Goal: Task Accomplishment & Management: Use online tool/utility

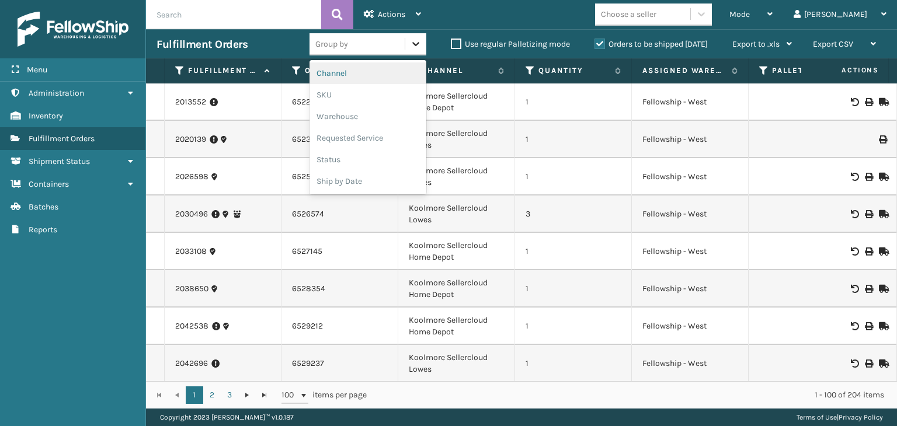
click at [416, 48] on icon at bounding box center [416, 44] width 12 height 12
click at [386, 93] on div "SKU" at bounding box center [368, 95] width 117 height 22
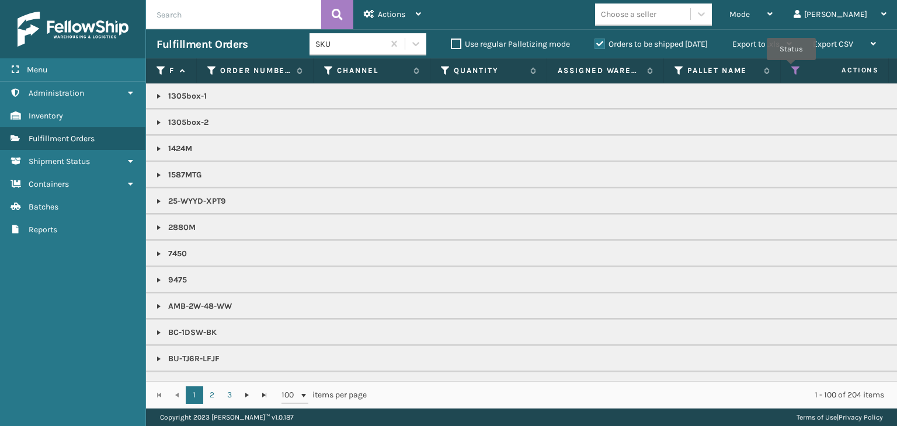
click at [791, 68] on icon at bounding box center [795, 70] width 9 height 11
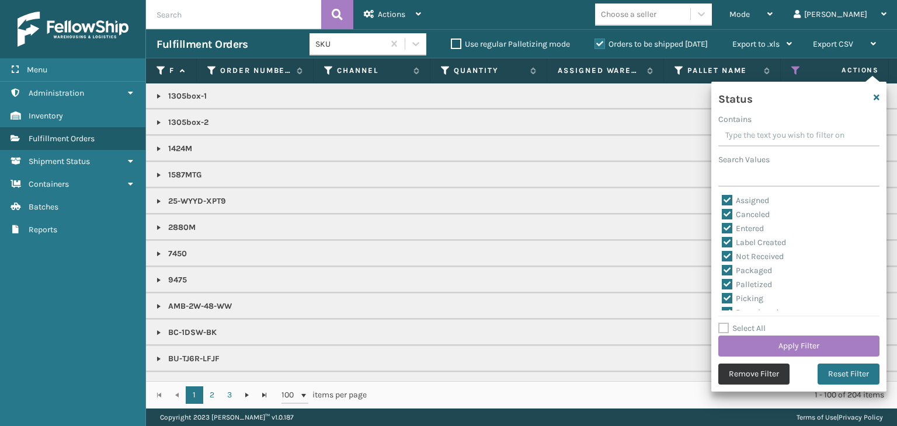
click at [769, 369] on button "Remove Filter" at bounding box center [753, 374] width 71 height 21
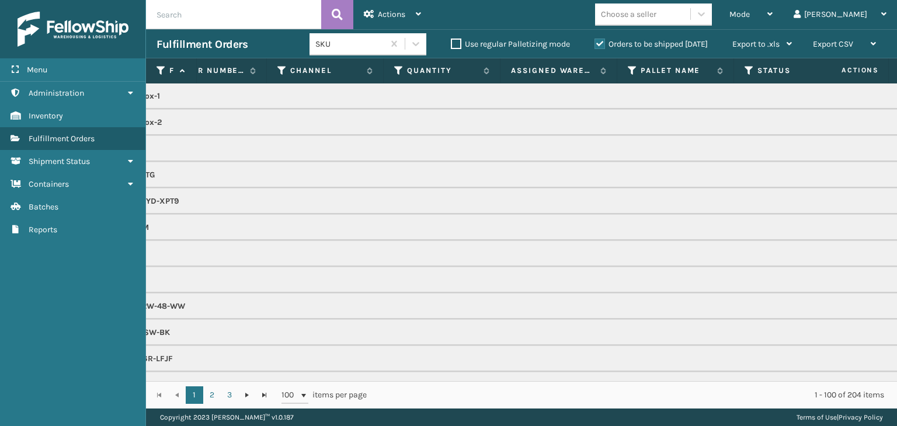
scroll to position [0, 70]
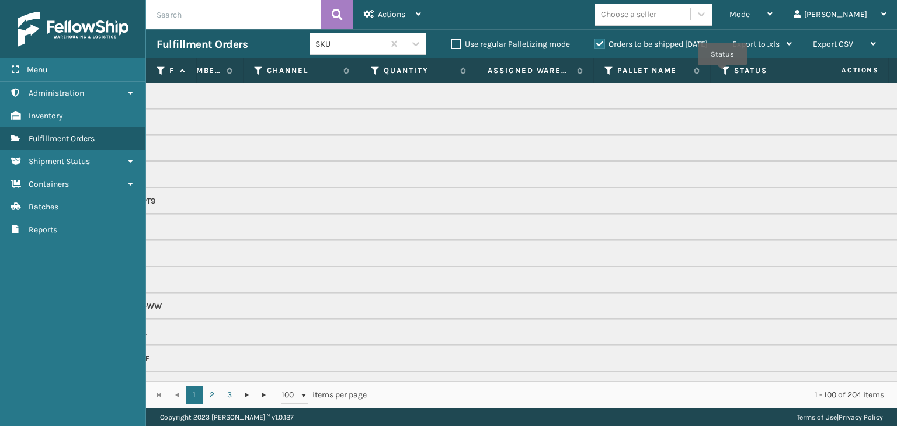
click at [724, 73] on icon at bounding box center [725, 70] width 9 height 11
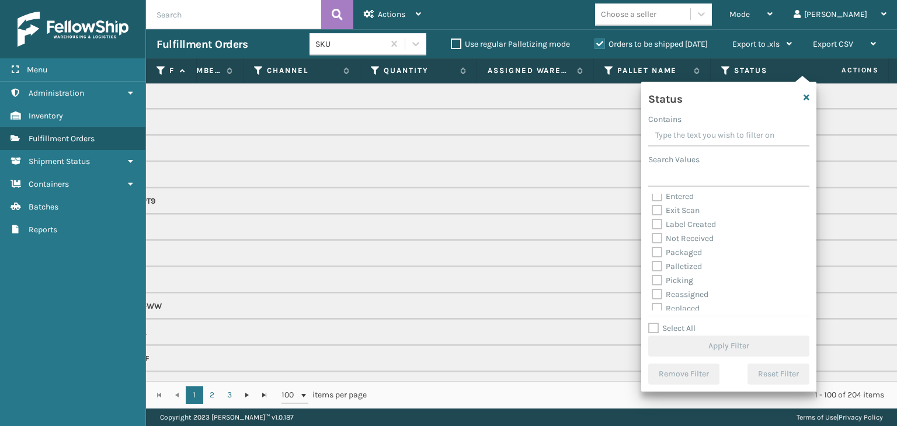
scroll to position [58, 0]
click at [659, 254] on label "Picking" at bounding box center [672, 254] width 41 height 10
click at [652, 254] on input "Picking" at bounding box center [652, 252] width 1 height 8
checkbox input "true"
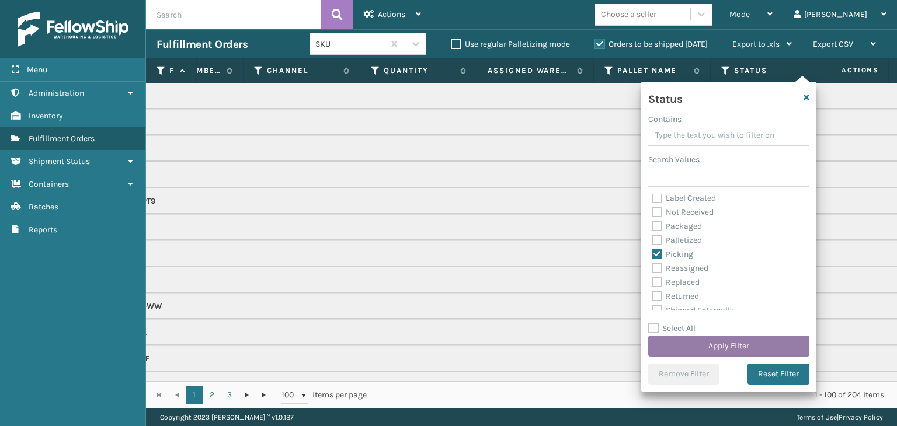
click at [720, 339] on button "Apply Filter" at bounding box center [728, 346] width 161 height 21
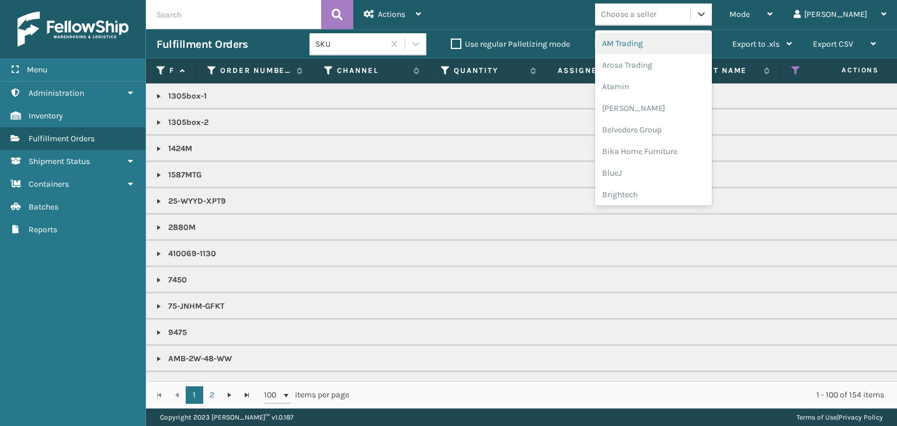
click at [657, 13] on div "Choose a seller" at bounding box center [628, 14] width 55 height 12
type input "DE"
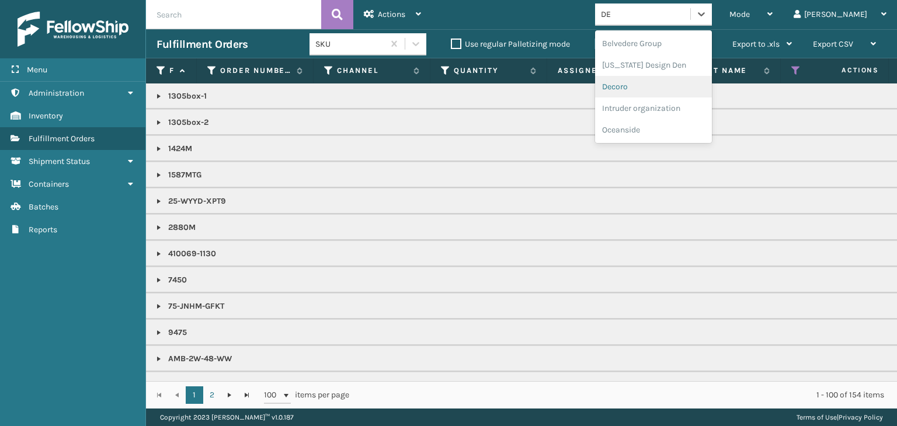
click at [683, 90] on div "Decoro" at bounding box center [653, 87] width 117 height 22
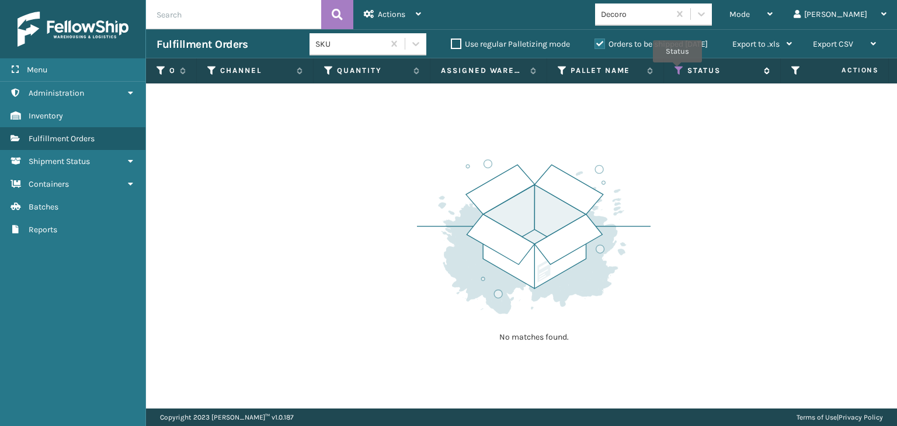
click at [678, 71] on icon at bounding box center [679, 70] width 9 height 11
click at [599, 43] on label "Orders to be shipped [DATE]" at bounding box center [651, 44] width 113 height 10
click at [595, 43] on input "Orders to be shipped [DATE]" at bounding box center [595, 41] width 1 height 8
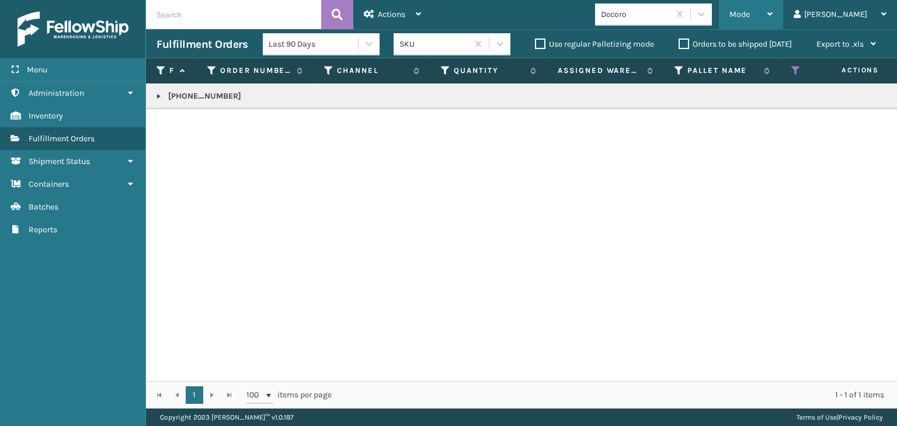
click at [773, 13] on div "Mode" at bounding box center [751, 14] width 43 height 29
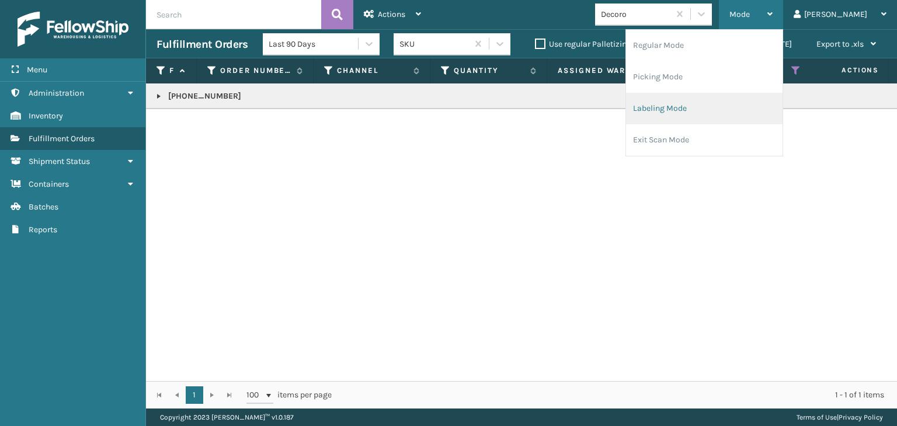
click at [705, 110] on li "Labeling Mode" at bounding box center [704, 109] width 157 height 32
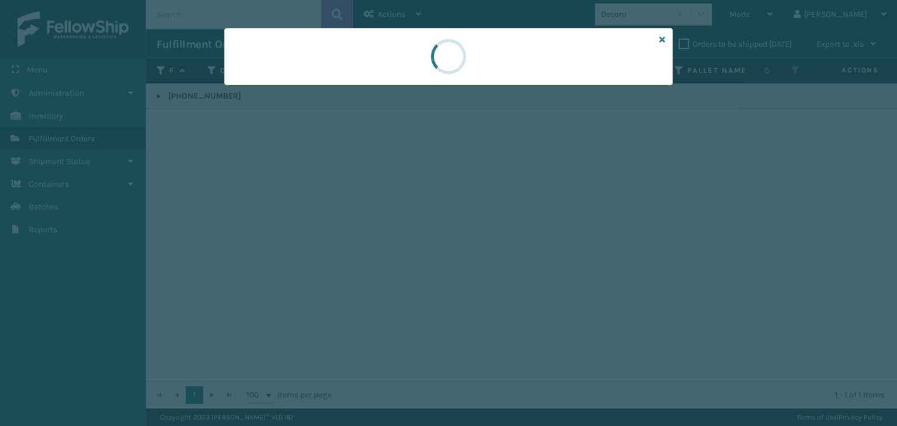
click at [283, 74] on div at bounding box center [448, 56] width 449 height 57
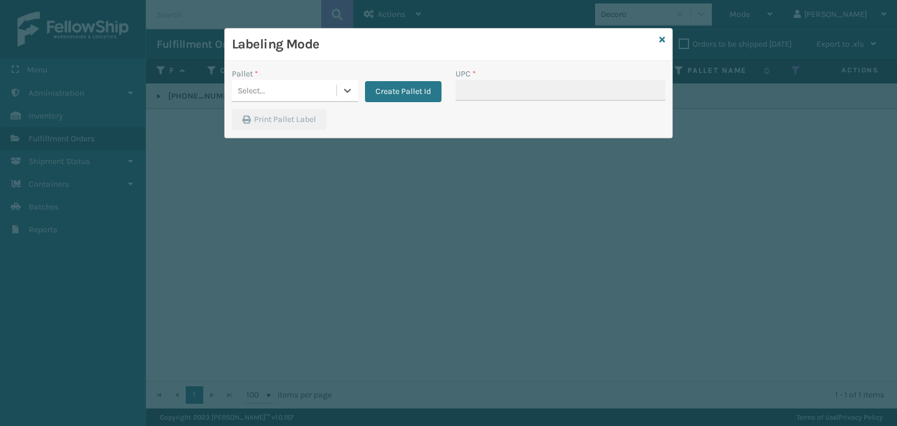
click at [280, 85] on div "Select..." at bounding box center [284, 90] width 105 height 19
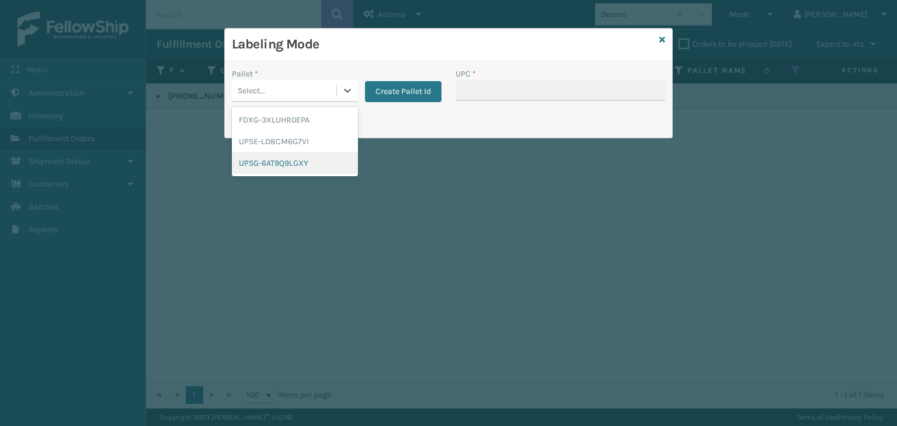
drag, startPoint x: 262, startPoint y: 166, endPoint x: 582, endPoint y: 74, distance: 333.5
click at [266, 163] on div "UPSG-6AT9Q9LGXY" at bounding box center [295, 163] width 126 height 22
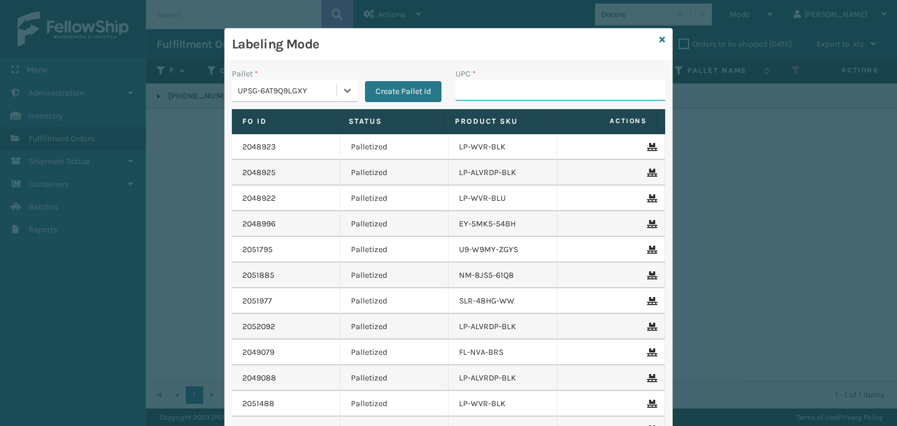
click at [554, 96] on input "UPC *" at bounding box center [561, 90] width 210 height 21
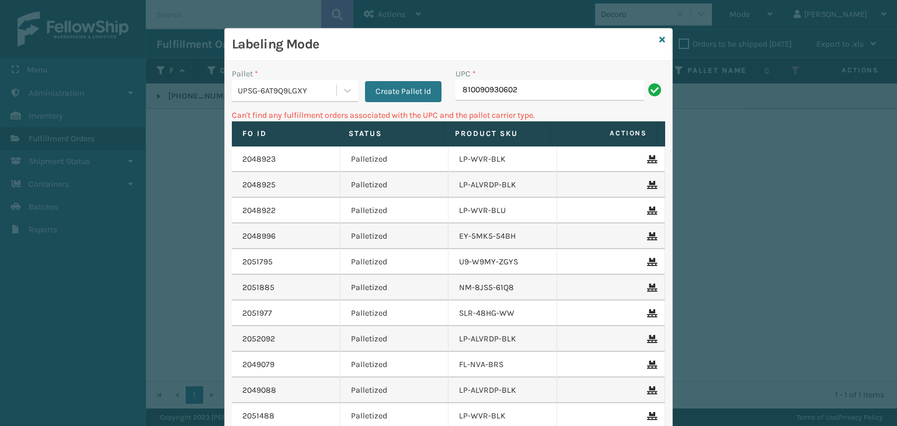
drag, startPoint x: 542, startPoint y: 88, endPoint x: 193, endPoint y: 113, distance: 349.6
click at [200, 122] on div "Labeling Mode Pallet * UPSG-6AT9Q9LGXY Create Pallet Id UPC * 810090930602 Can'…" at bounding box center [448, 213] width 897 height 426
type input "LP-HBBT-BLU"
click at [267, 98] on div "UPSG-6AT9Q9LGXY" at bounding box center [284, 90] width 105 height 19
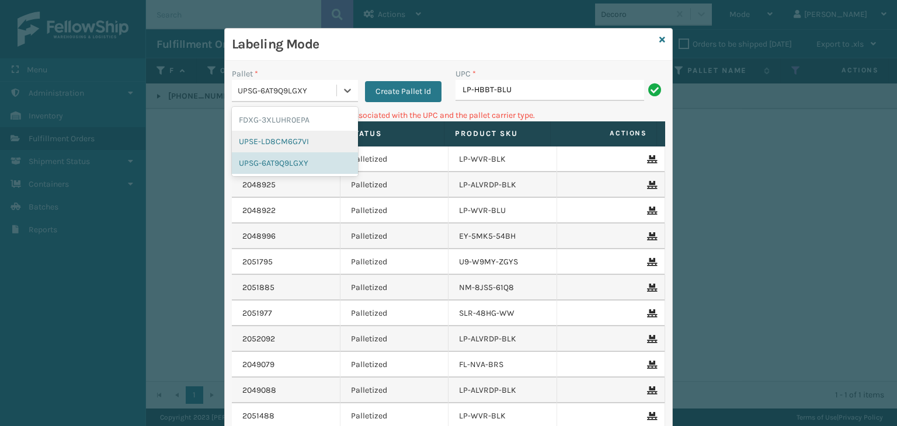
click at [276, 145] on div "UPSE-LD8CM6G7VI" at bounding box center [295, 142] width 126 height 22
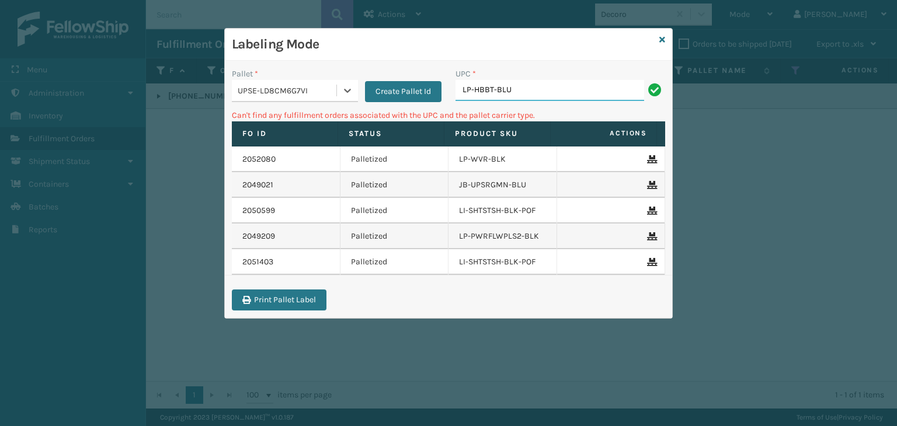
click at [536, 99] on input "LP-HBBT-BLU" at bounding box center [550, 90] width 189 height 21
click at [301, 99] on div "UPSE-LD8CM6G7VI" at bounding box center [284, 90] width 105 height 19
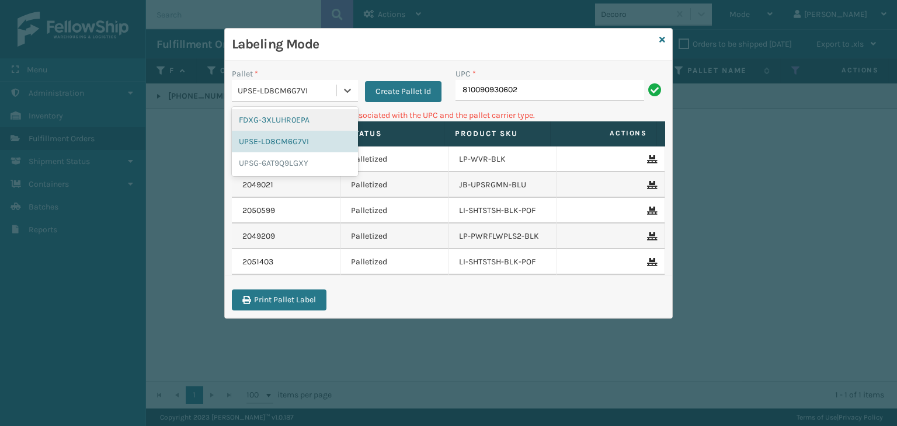
click at [280, 121] on div "FDXG-3XLUHR0EPA" at bounding box center [295, 120] width 126 height 22
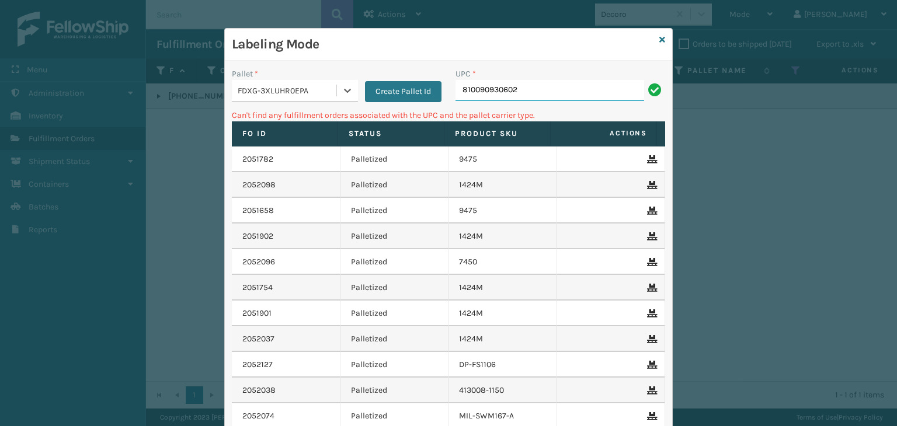
click at [523, 92] on input "810090930602" at bounding box center [550, 90] width 189 height 21
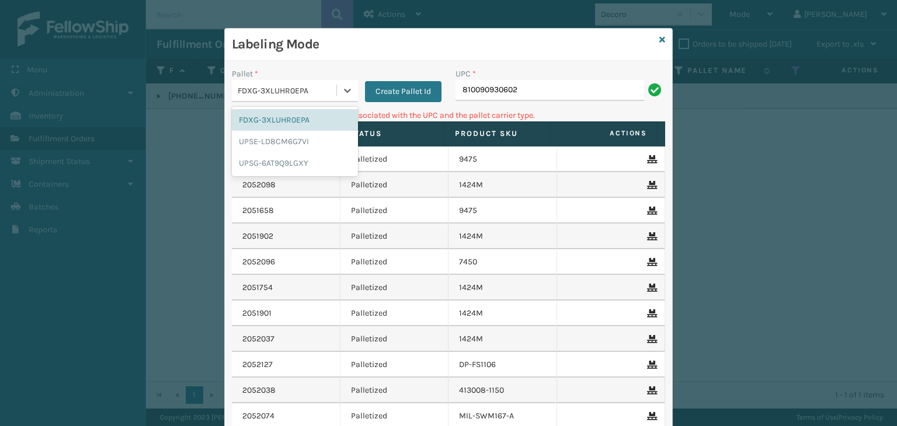
click at [268, 96] on div "FDXG-3XLUHR0EPA" at bounding box center [284, 90] width 105 height 19
click at [269, 168] on div "UPSG-6AT9Q9LGXY" at bounding box center [295, 163] width 126 height 22
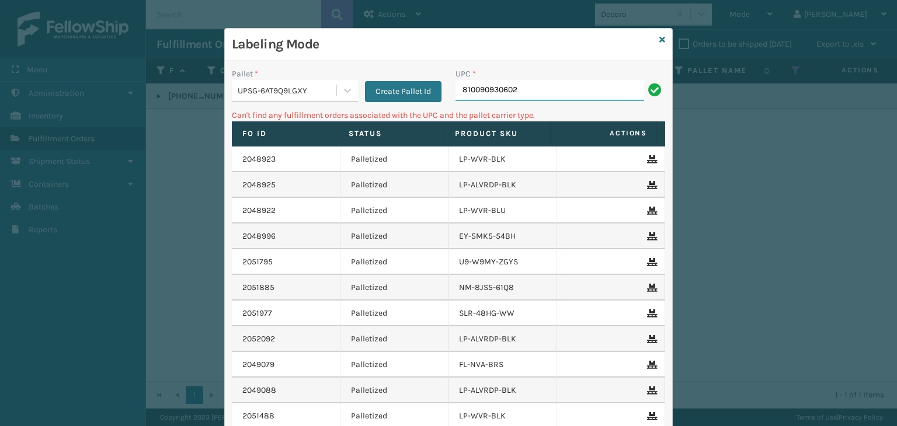
click at [484, 92] on input "810090930602" at bounding box center [550, 90] width 189 height 21
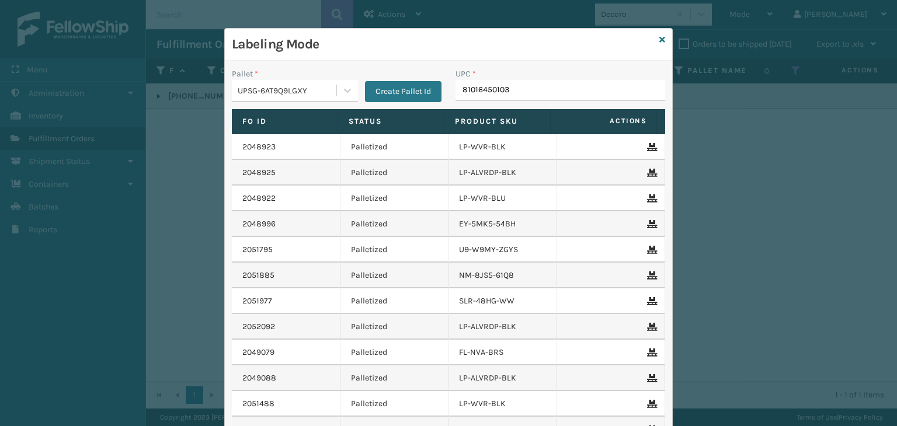
type input "810164501035"
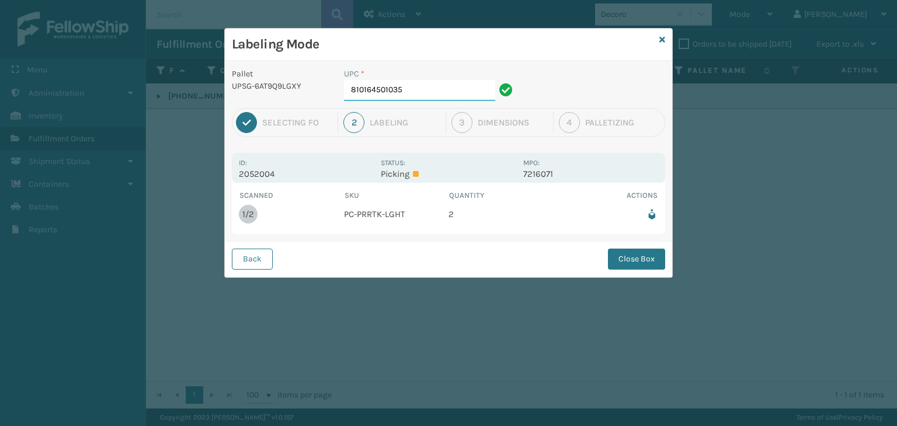
click at [406, 93] on input "810164501035" at bounding box center [419, 90] width 151 height 21
click at [634, 265] on button "Close Box" at bounding box center [636, 259] width 57 height 21
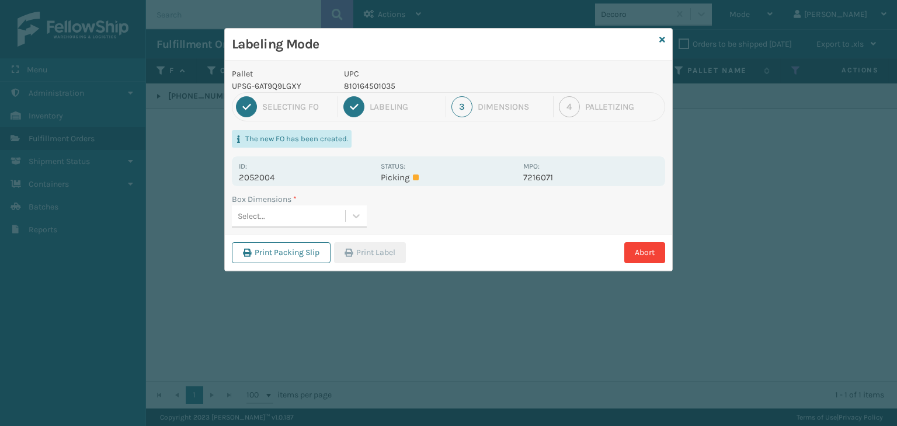
click at [343, 219] on div "Select..." at bounding box center [288, 216] width 113 height 19
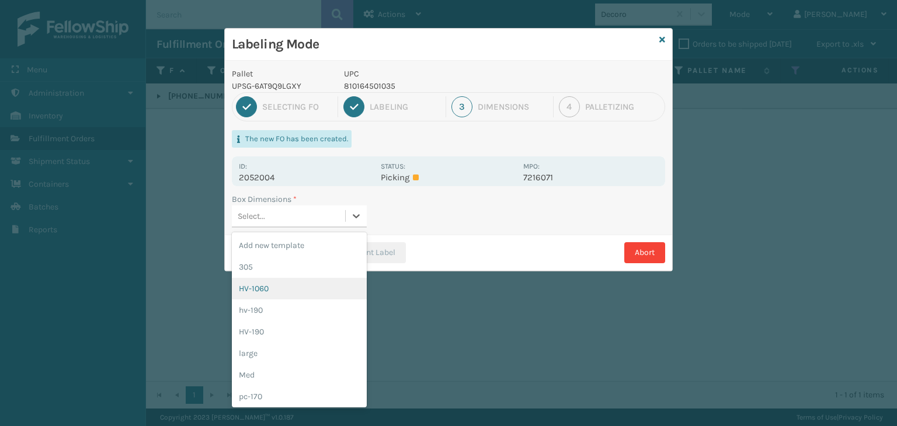
click at [311, 284] on div "HV-1060" at bounding box center [299, 289] width 135 height 22
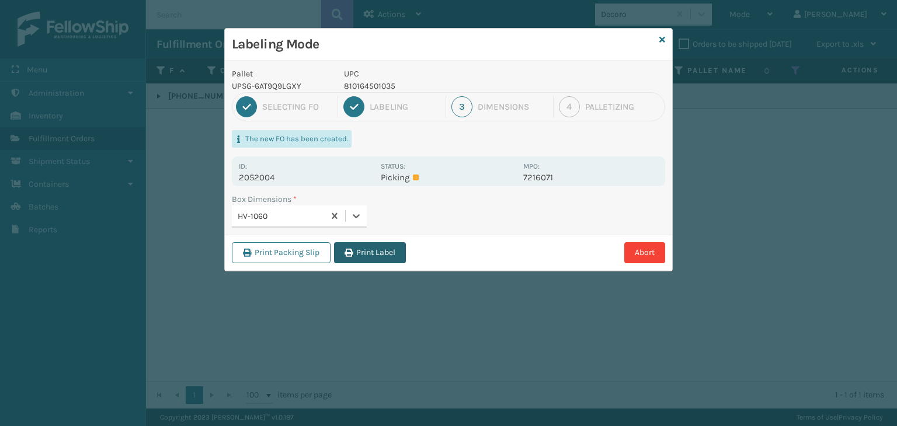
click at [366, 246] on button "Print Label" at bounding box center [370, 252] width 72 height 21
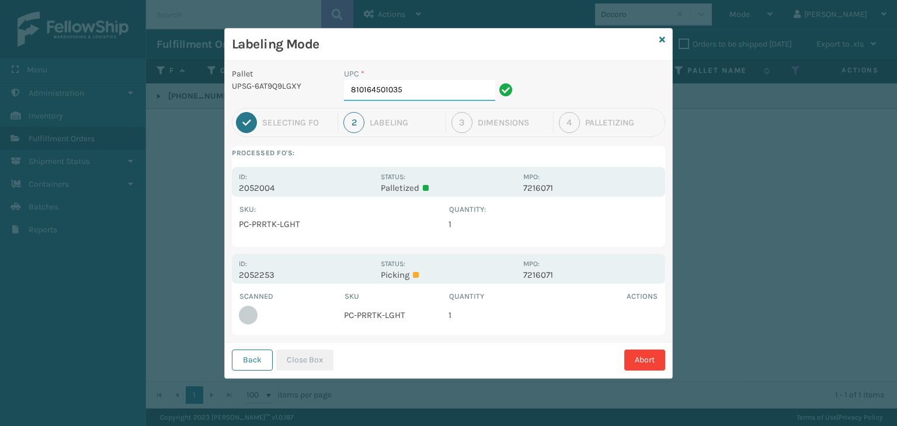
click at [397, 95] on input "810164501035" at bounding box center [419, 90] width 151 height 21
click at [396, 95] on input "810164501035" at bounding box center [419, 90] width 151 height 21
type input "810164501035"
drag, startPoint x: 300, startPoint y: 367, endPoint x: 294, endPoint y: 360, distance: 8.7
click at [300, 366] on button "Close Box" at bounding box center [304, 360] width 57 height 21
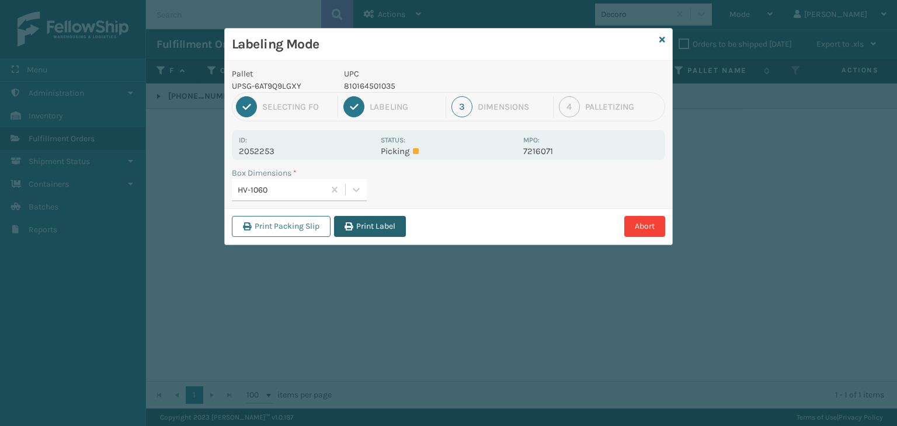
click at [366, 225] on button "Print Label" at bounding box center [370, 226] width 72 height 21
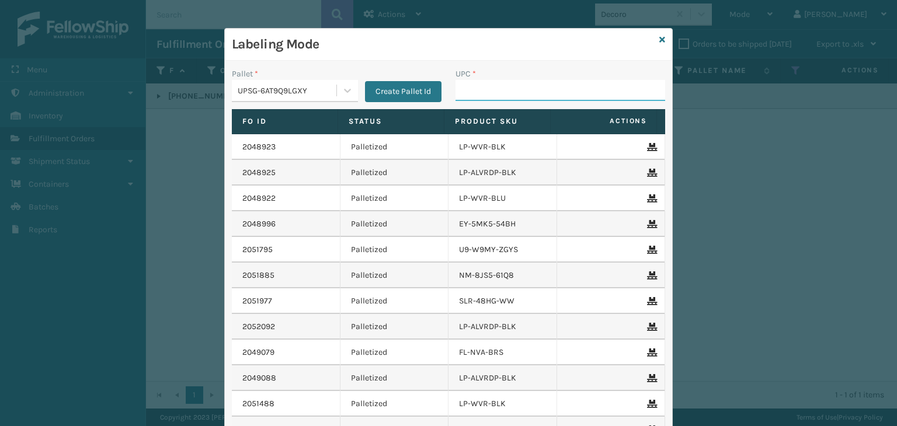
click at [489, 91] on input "UPC *" at bounding box center [561, 90] width 210 height 21
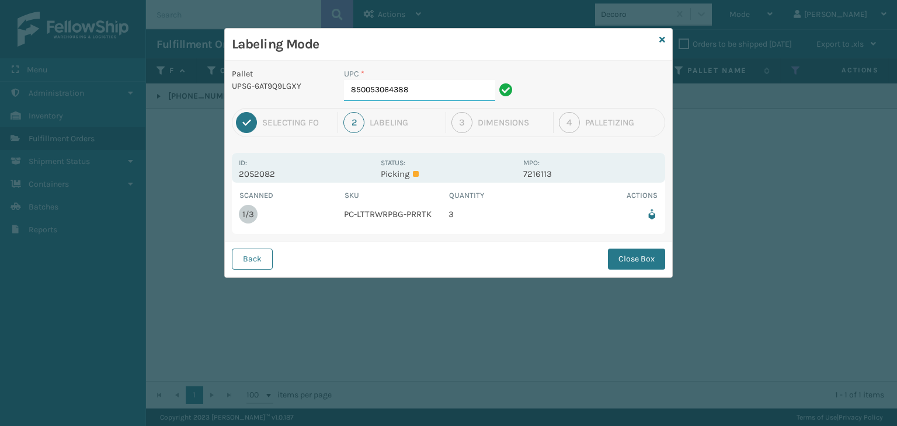
click at [461, 96] on input "850053064388" at bounding box center [419, 90] width 151 height 21
click at [637, 259] on button "Close Box" at bounding box center [636, 259] width 57 height 21
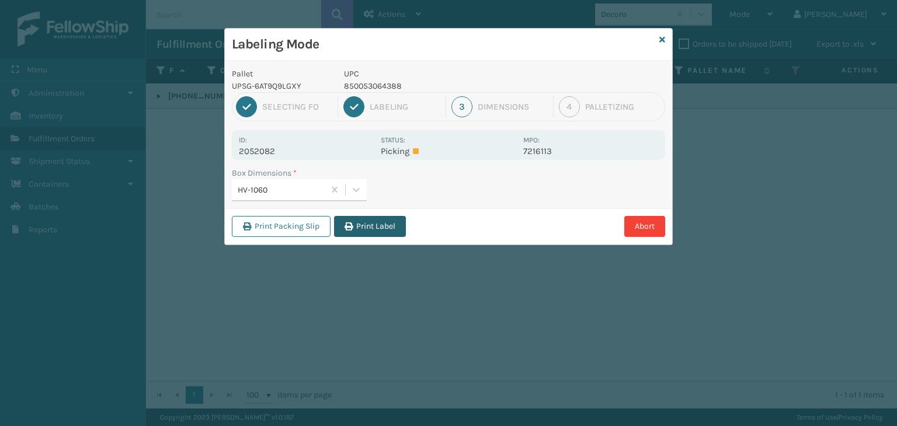
click at [360, 224] on button "Print Label" at bounding box center [370, 226] width 72 height 21
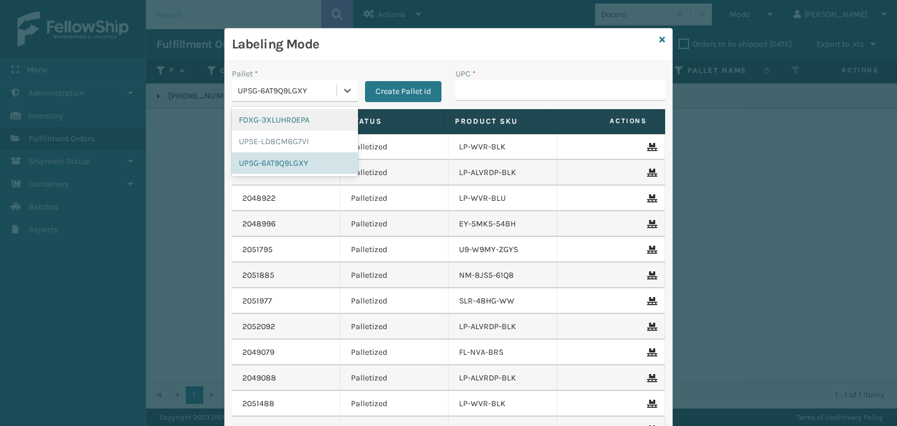
click at [327, 90] on div "UPSG-6AT9Q9LGXY" at bounding box center [288, 91] width 100 height 12
click at [304, 123] on div "FDXG-3XLUHR0EPA" at bounding box center [295, 120] width 126 height 22
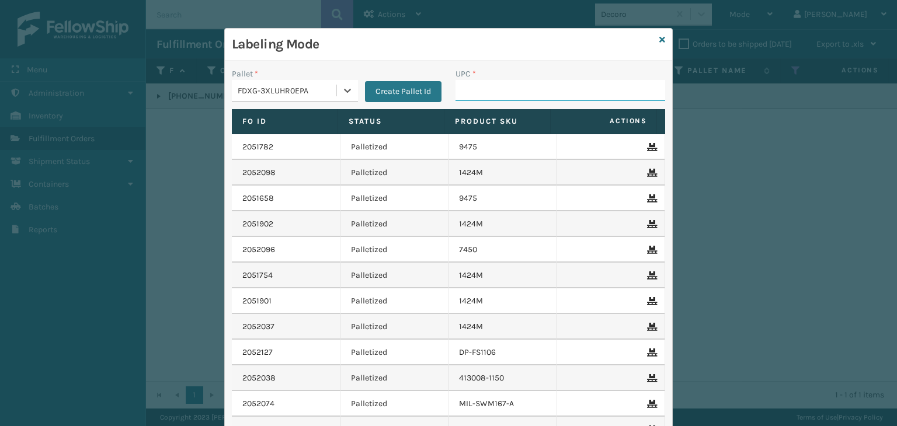
click at [480, 89] on input "UPC *" at bounding box center [561, 90] width 210 height 21
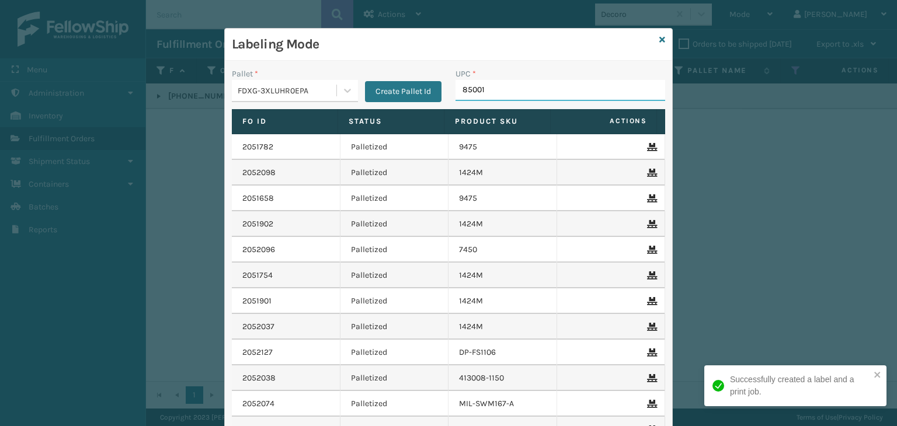
type input "850012"
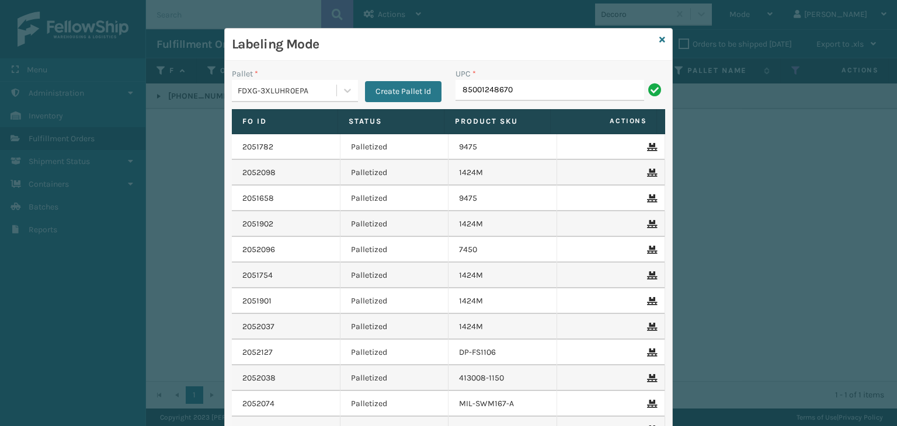
type input "85001248670"
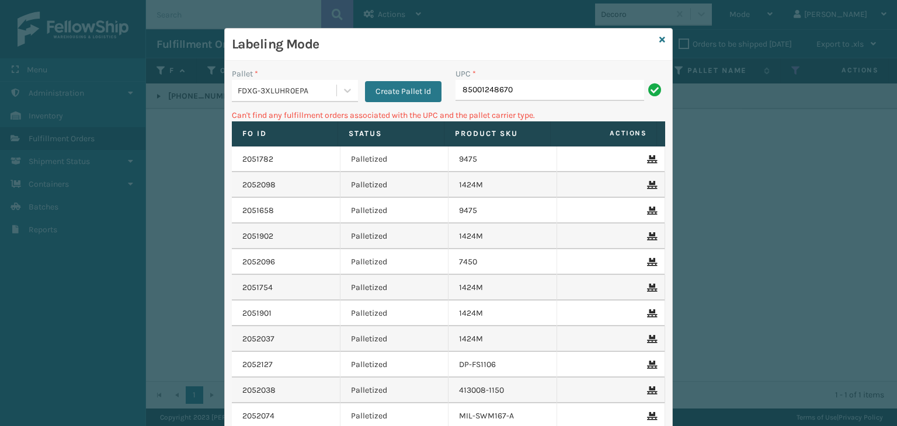
click at [541, 91] on input "85001248670" at bounding box center [550, 90] width 189 height 21
type input "WL-EQNX-BRS"
click at [544, 86] on input "WL-EQNX-BRS" at bounding box center [550, 90] width 189 height 21
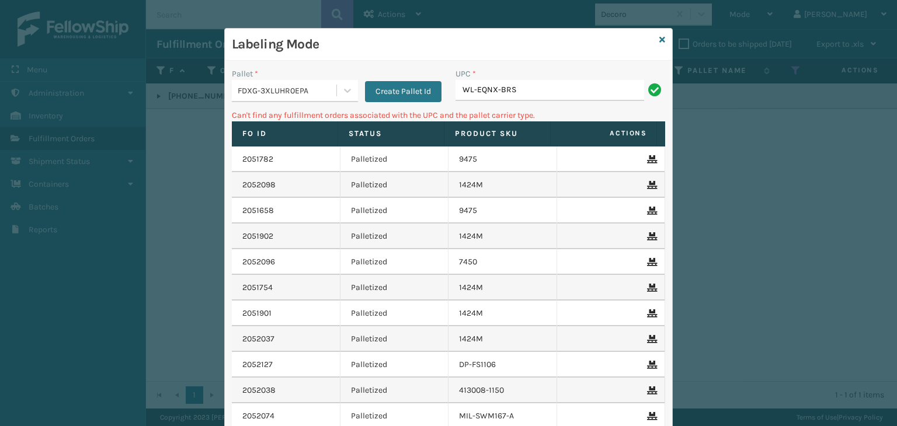
click at [544, 86] on input "WL-EQNX-BRS" at bounding box center [550, 90] width 189 height 21
type input "850012486701"
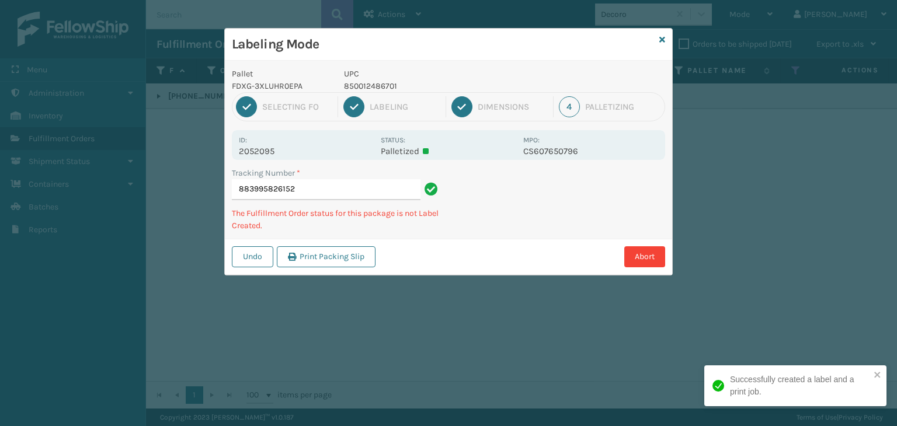
click at [362, 83] on p "850012486701" at bounding box center [430, 86] width 172 height 12
copy p "850012486701"
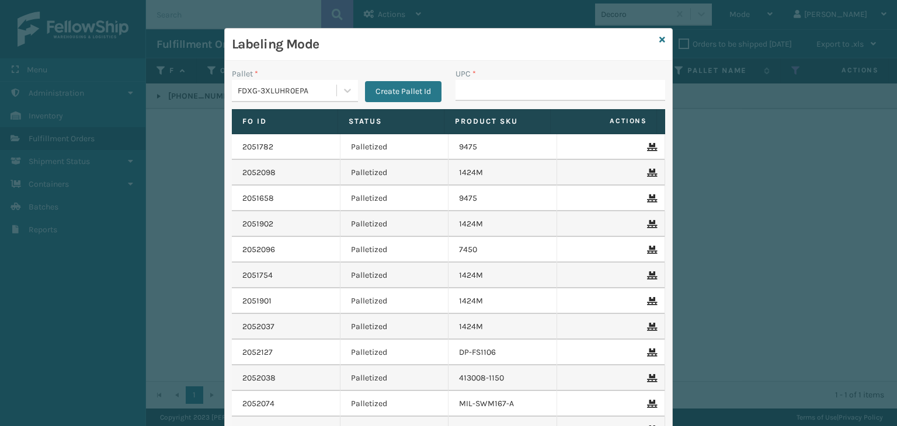
type input "850012486701"
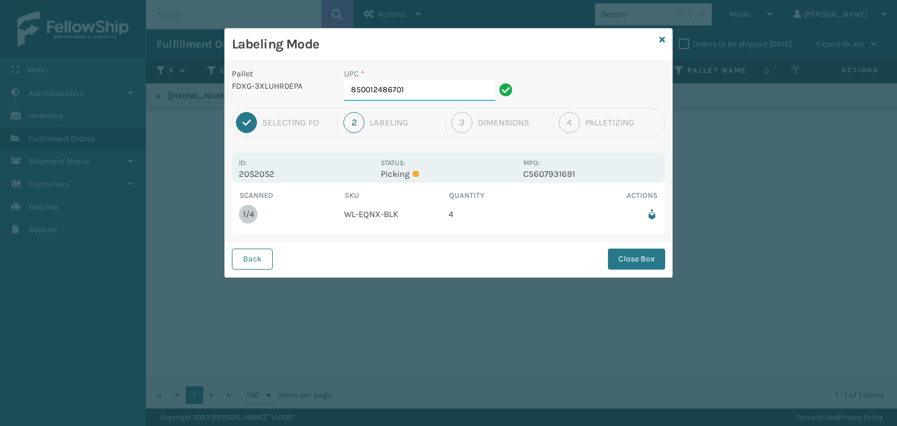
click at [386, 95] on input "850012486701" at bounding box center [419, 90] width 151 height 21
click at [620, 261] on button "Close Box" at bounding box center [636, 259] width 57 height 21
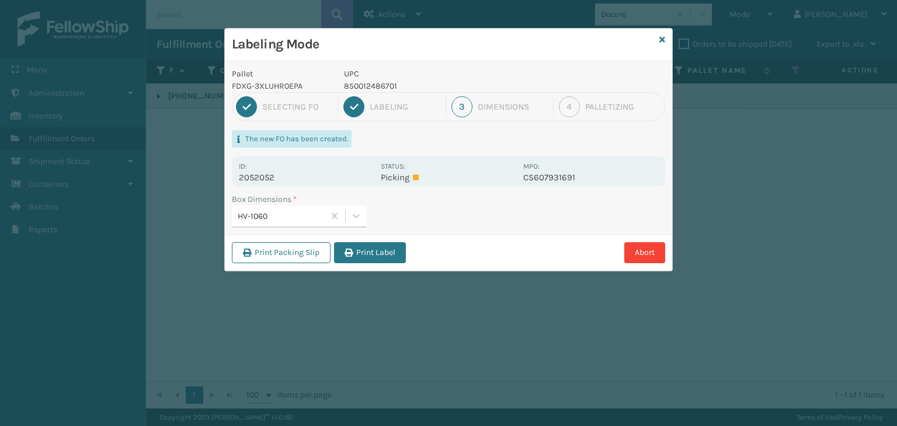
click at [367, 253] on button "Print Label" at bounding box center [370, 252] width 72 height 21
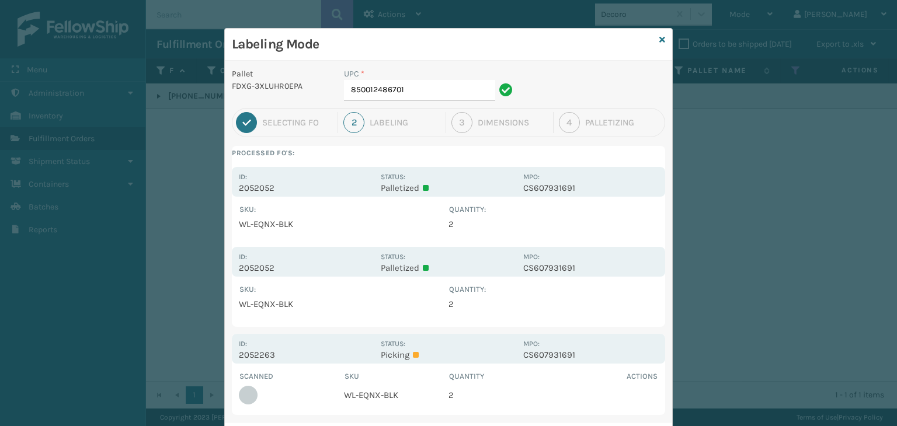
drag, startPoint x: 434, startPoint y: 360, endPoint x: 448, endPoint y: 297, distance: 64.6
click at [435, 361] on div "Id: 2052263 Status: Picking MPO: CS607931691" at bounding box center [448, 349] width 433 height 30
click at [425, 92] on input "850012486701" at bounding box center [419, 90] width 151 height 21
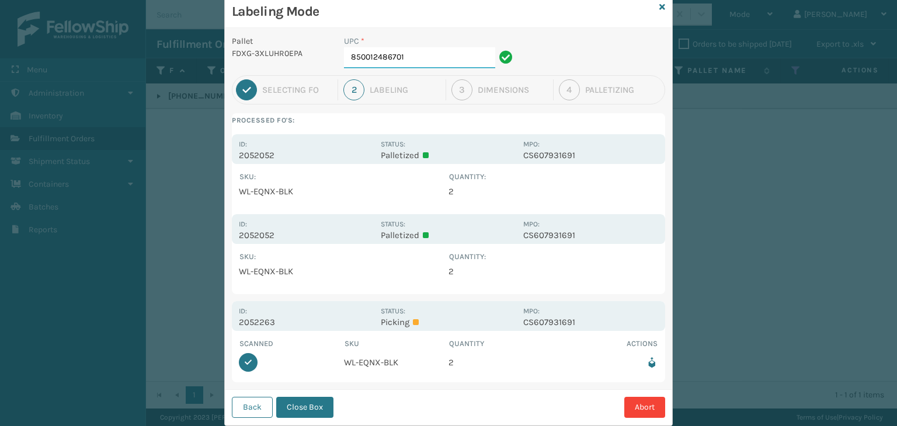
scroll to position [60, 0]
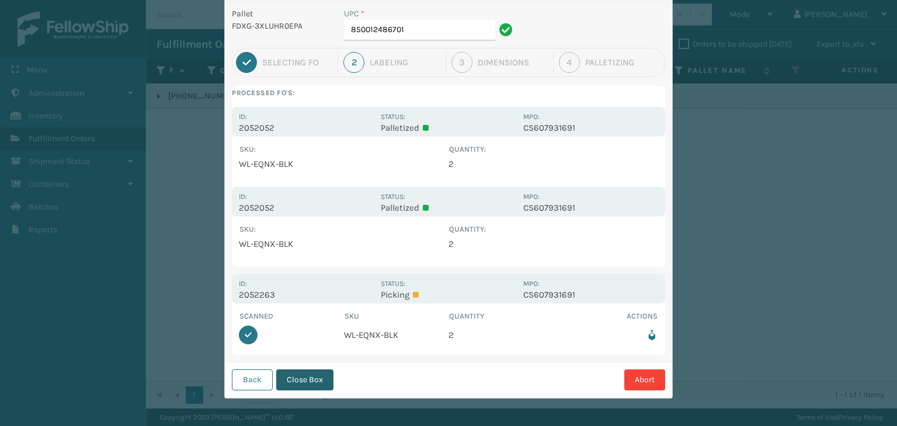
click at [315, 385] on button "Close Box" at bounding box center [304, 380] width 57 height 21
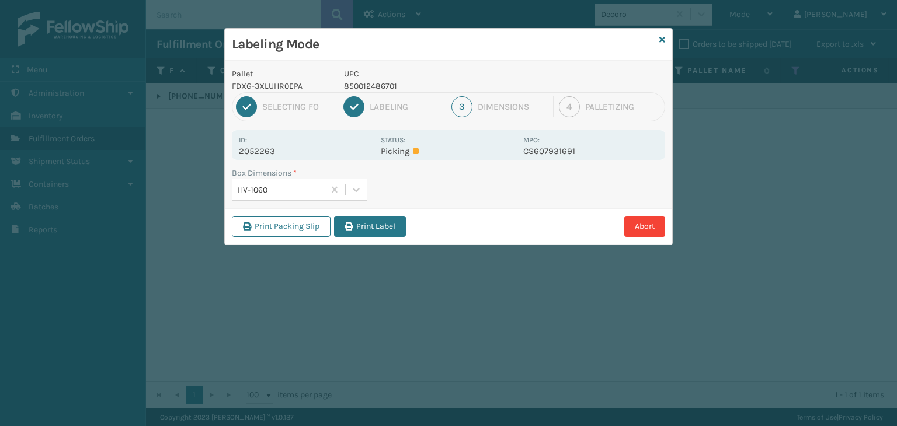
click at [393, 228] on button "Print Label" at bounding box center [370, 226] width 72 height 21
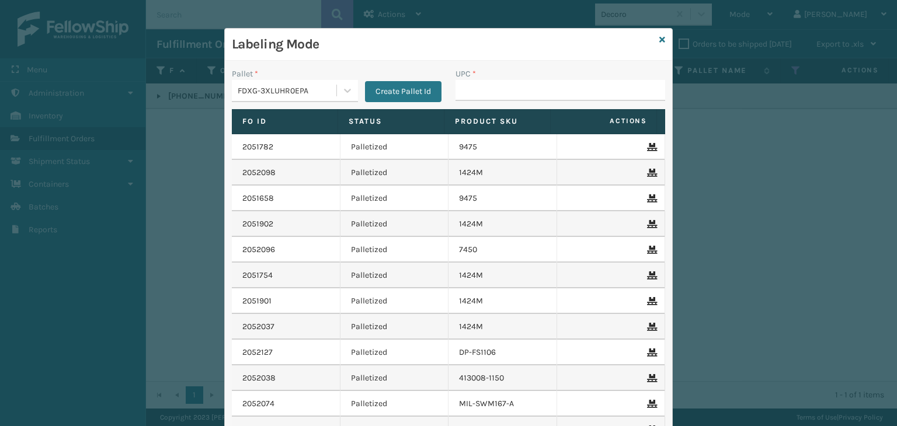
click at [497, 100] on input "UPC *" at bounding box center [561, 90] width 210 height 21
type input "850040667745"
type input "854403007124"
click at [479, 92] on input "850012486640" at bounding box center [550, 90] width 189 height 21
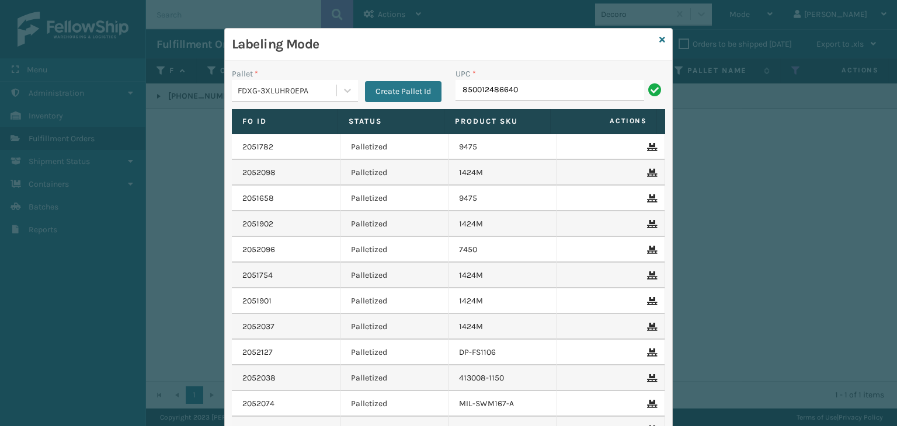
type input "850012486640"
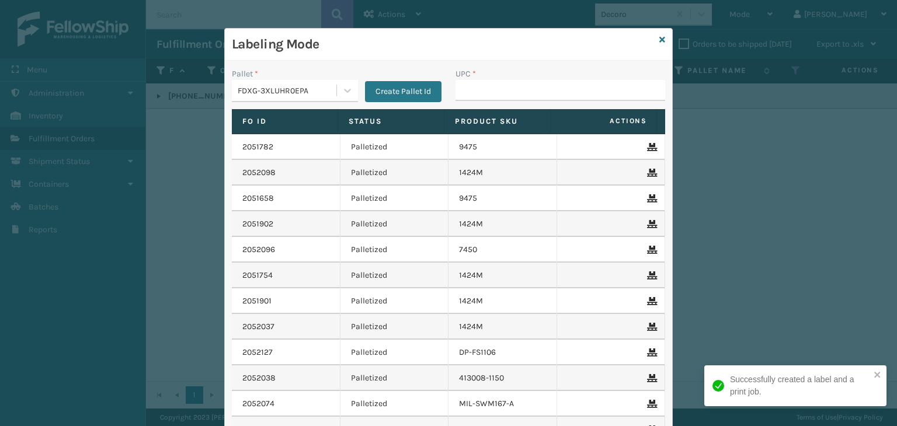
type input "850012486640"
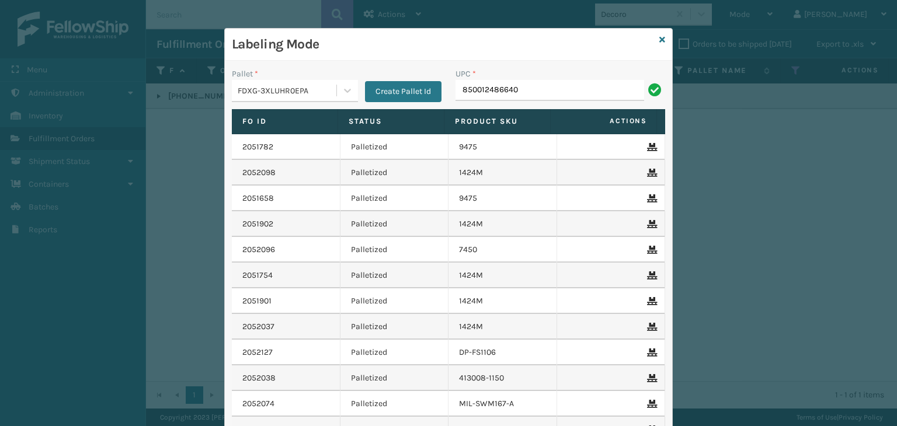
type input "850012486640"
drag, startPoint x: 501, startPoint y: 92, endPoint x: 495, endPoint y: 85, distance: 9.5
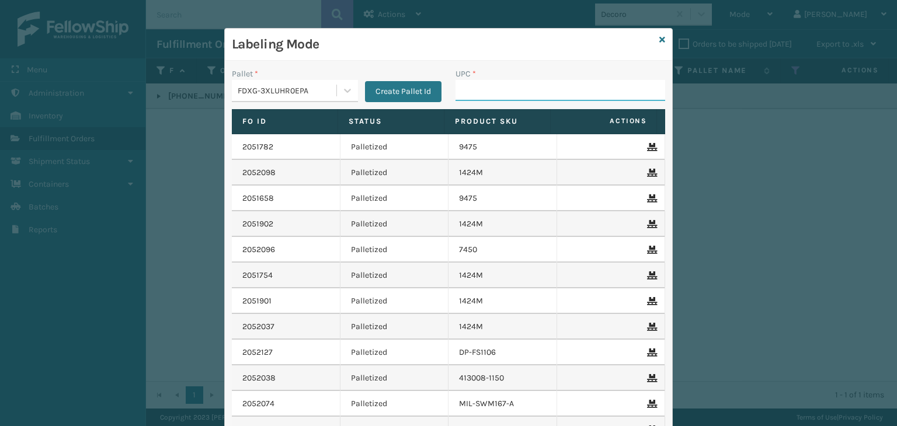
click at [502, 92] on input "UPC *" at bounding box center [561, 90] width 210 height 21
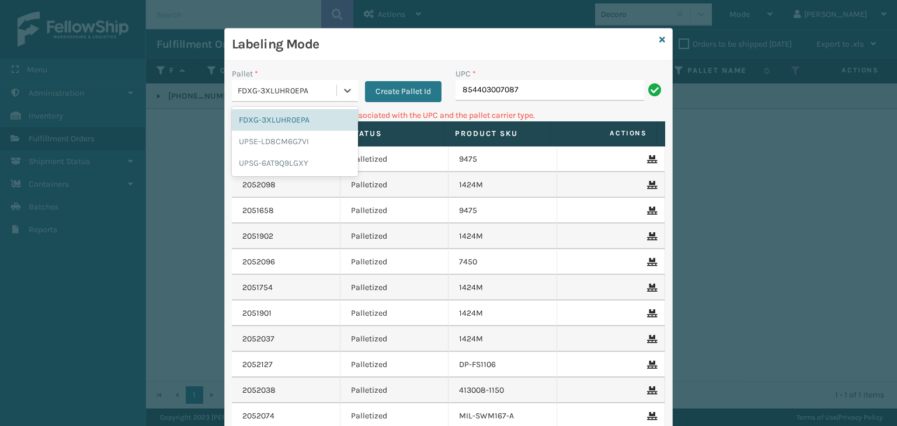
click at [295, 92] on div "FDXG-3XLUHR0EPA" at bounding box center [288, 91] width 100 height 12
click at [269, 160] on div "UPSG-6AT9Q9LGXY" at bounding box center [295, 163] width 126 height 22
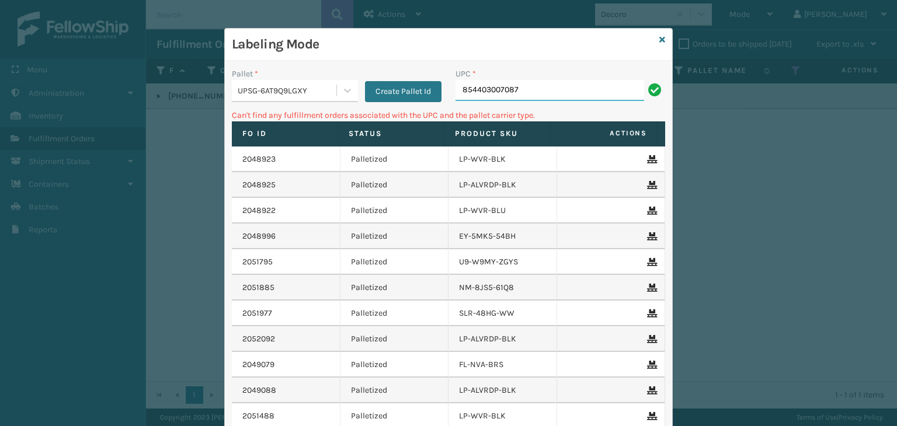
click at [499, 80] on input "854403007087" at bounding box center [550, 90] width 189 height 21
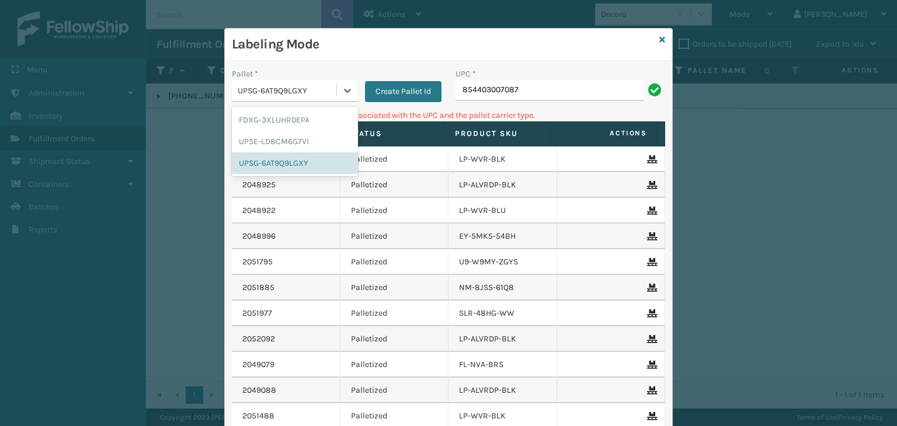
click at [249, 95] on div "UPSG-6AT9Q9LGXY" at bounding box center [288, 91] width 100 height 12
drag, startPoint x: 260, startPoint y: 121, endPoint x: 456, endPoint y: 77, distance: 200.5
click at [261, 121] on div "FDXG-3XLUHR0EPA" at bounding box center [295, 120] width 126 height 22
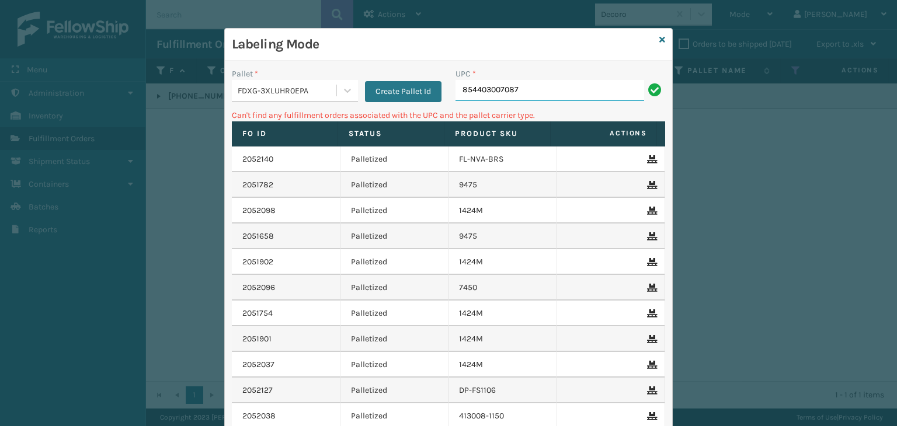
click at [486, 95] on input "854403007087" at bounding box center [550, 90] width 189 height 21
click at [524, 95] on input "854403007087" at bounding box center [550, 90] width 189 height 21
click at [499, 94] on input "850012486312" at bounding box center [550, 90] width 189 height 21
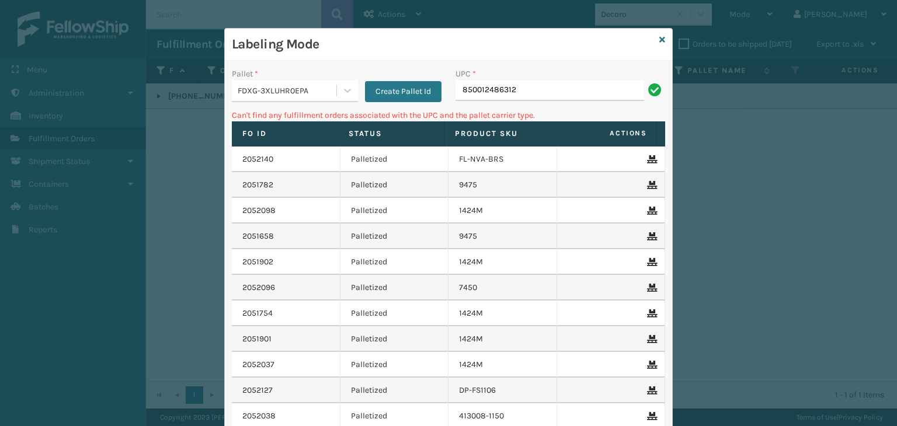
type input "850012486312"
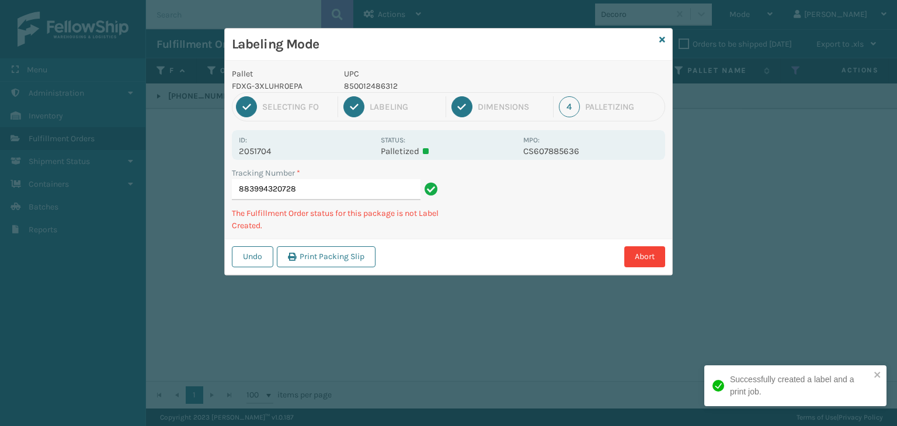
type input "883994320728850012486312"
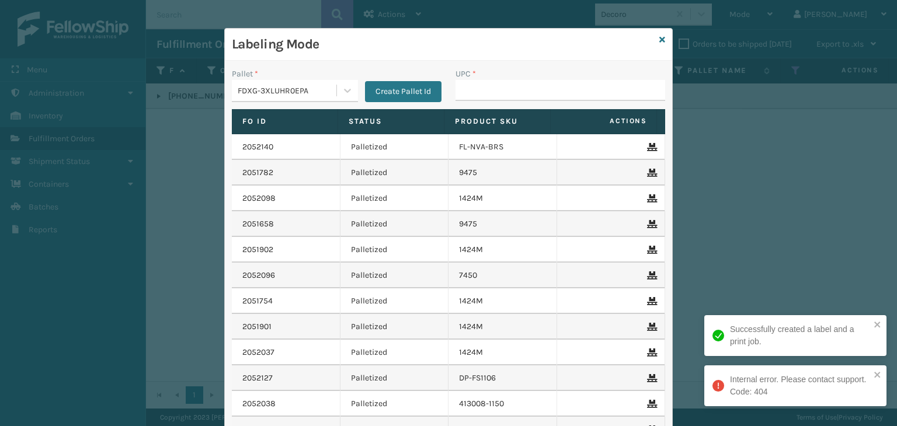
type input "850012486312"
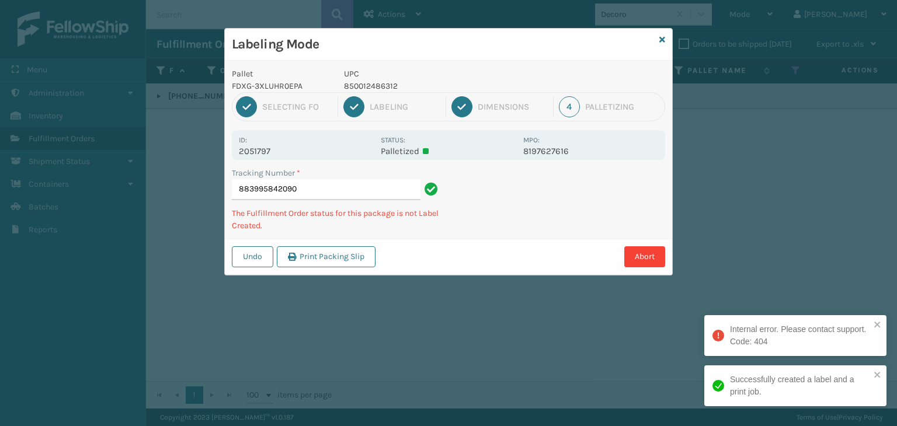
type input "883995842090850012486312"
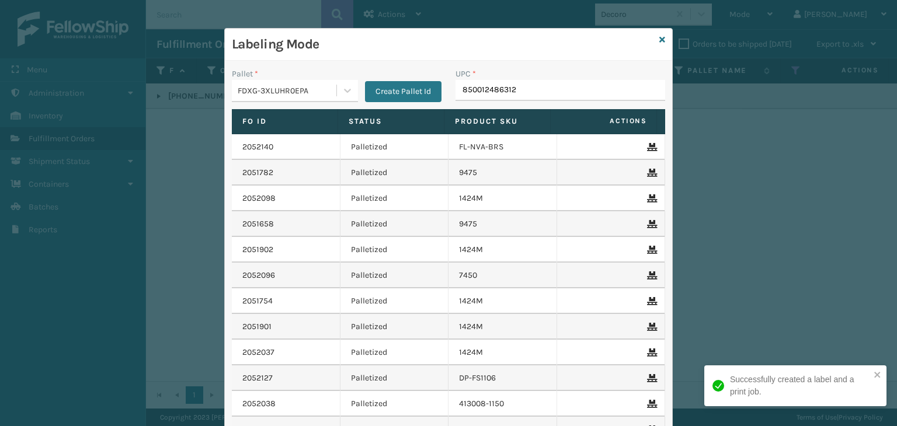
type input "850012486312"
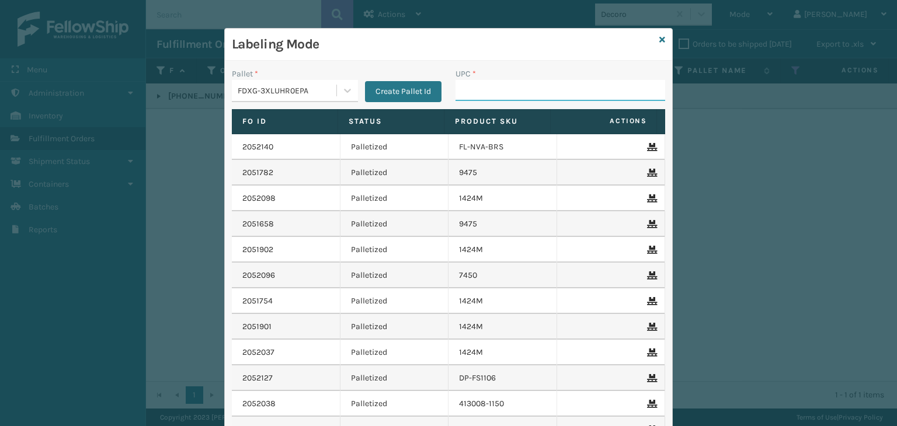
click at [535, 88] on input "UPC *" at bounding box center [561, 90] width 210 height 21
type input "853913008119"
type input "858100007623"
type input "853"
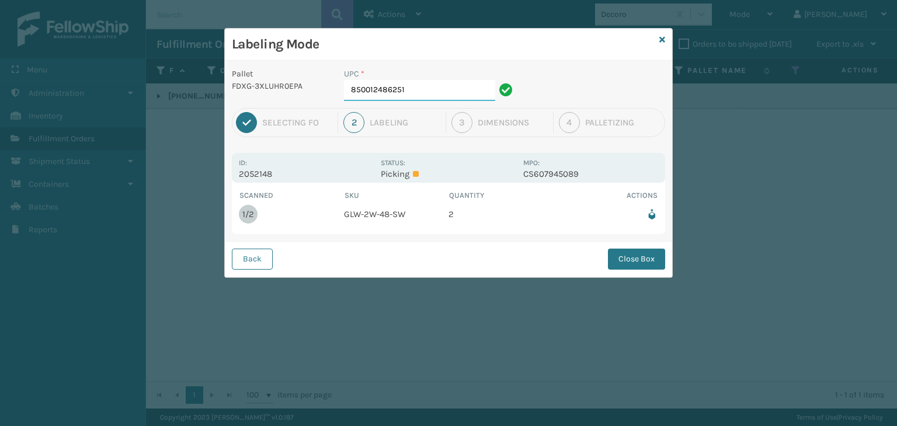
click at [423, 87] on input "850012486251" at bounding box center [419, 90] width 151 height 21
click at [624, 258] on button "Close Box" at bounding box center [636, 259] width 57 height 21
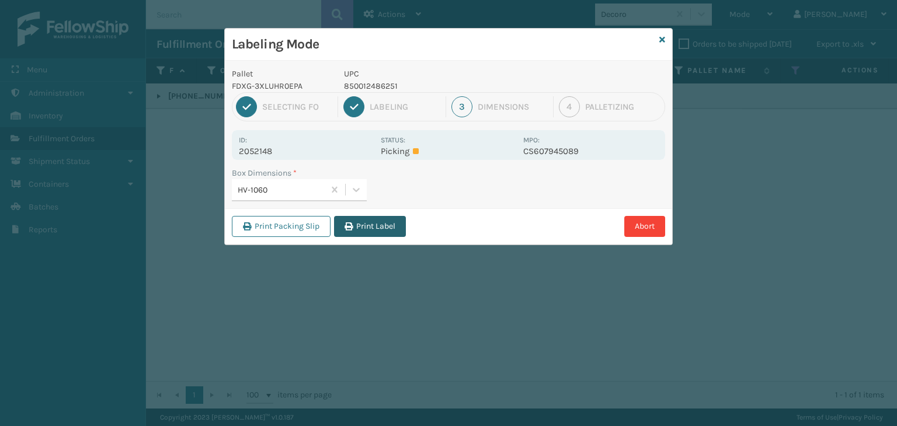
click at [383, 223] on button "Print Label" at bounding box center [370, 226] width 72 height 21
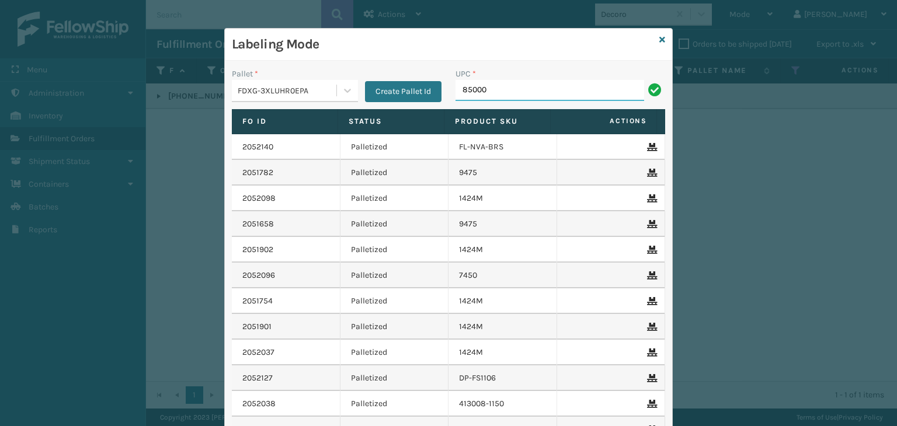
type input "850004"
type input "81008196267"
type input "GEN-AB-E-Q"
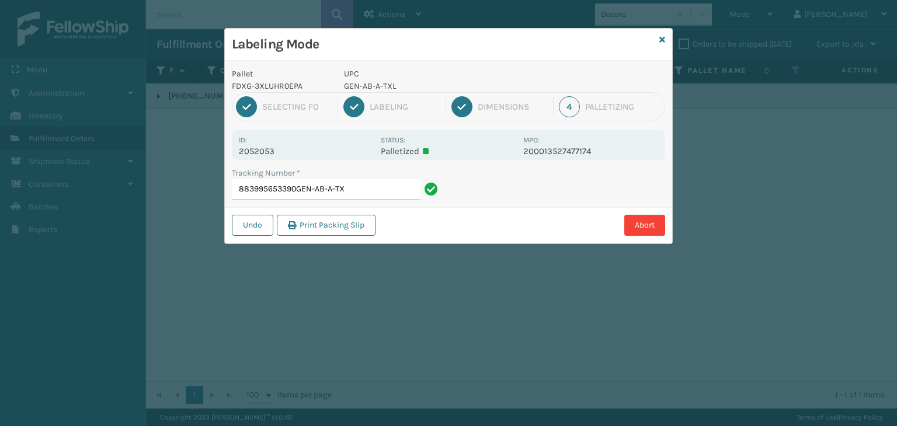
type input "883995653390GEN-AB-A-TXL"
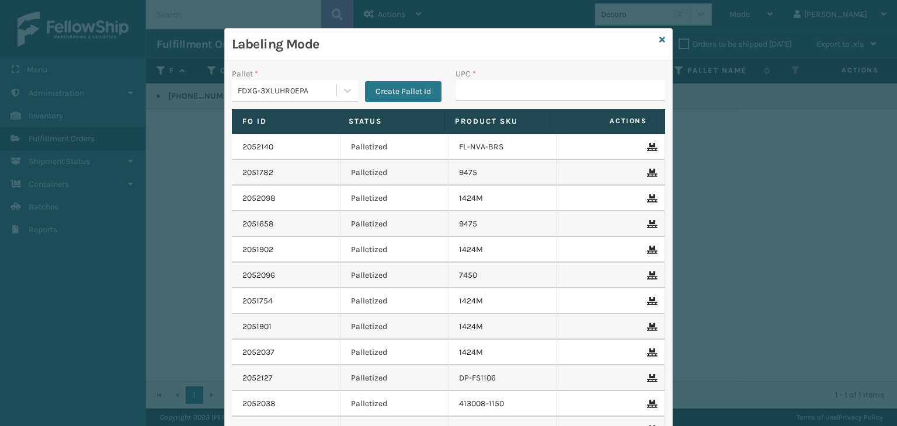
click at [252, 89] on div "FDXG-3XLUHR0EPA" at bounding box center [288, 91] width 100 height 12
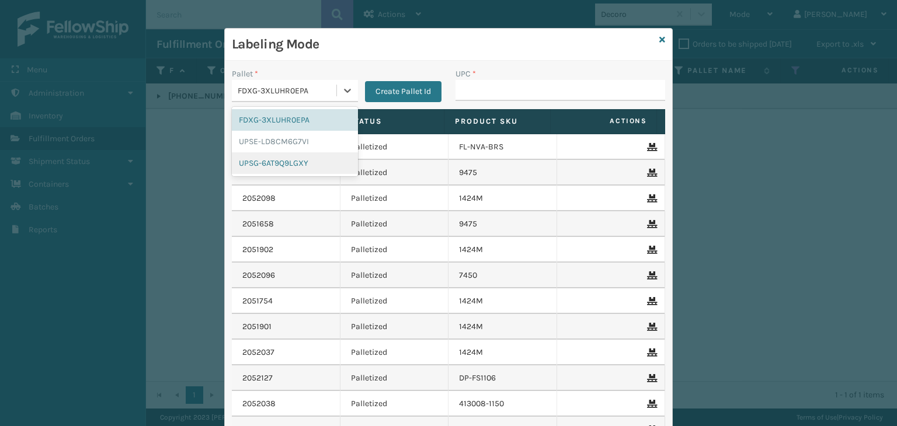
click at [259, 163] on div "UPSG-6AT9Q9LGXY" at bounding box center [295, 163] width 126 height 22
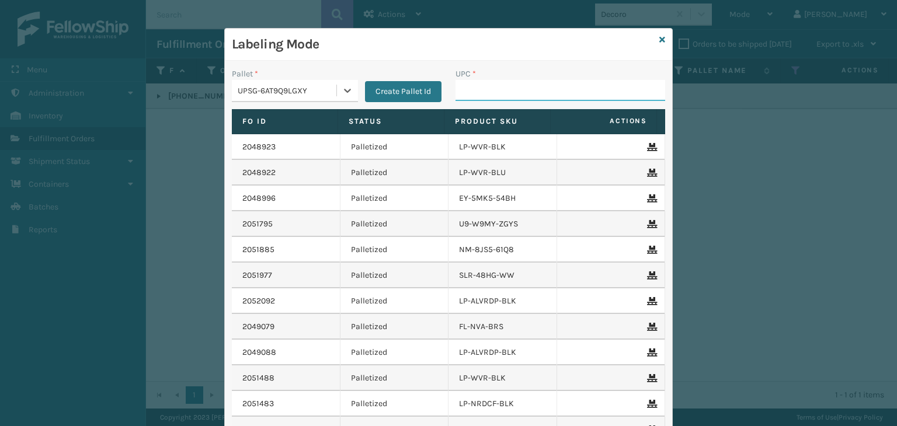
click at [500, 94] on input "UPC *" at bounding box center [561, 90] width 210 height 21
click at [481, 91] on input "UPC *" at bounding box center [561, 90] width 210 height 21
click at [551, 84] on input "UPC *" at bounding box center [561, 90] width 210 height 21
drag, startPoint x: 500, startPoint y: 93, endPoint x: 501, endPoint y: 86, distance: 6.5
click at [500, 92] on input "UPC *" at bounding box center [561, 90] width 210 height 21
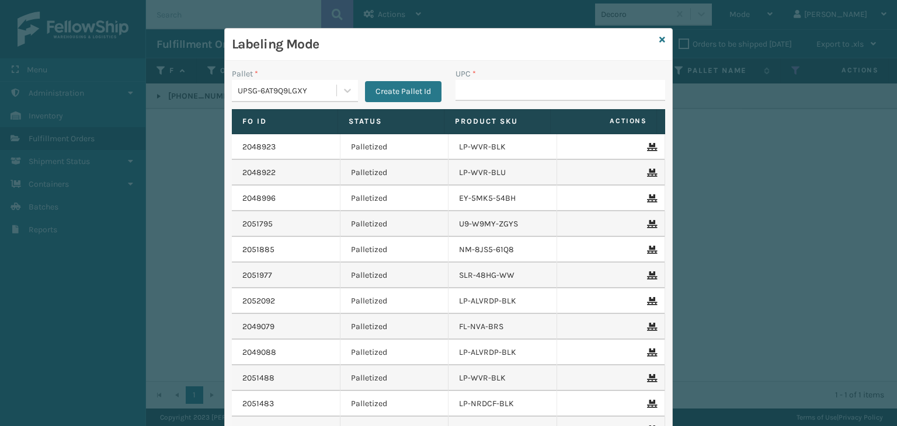
click at [651, 38] on div "Labeling Mode" at bounding box center [448, 45] width 447 height 32
click at [661, 38] on div "Labeling Mode" at bounding box center [448, 45] width 447 height 32
click at [659, 38] on icon at bounding box center [662, 40] width 6 height 8
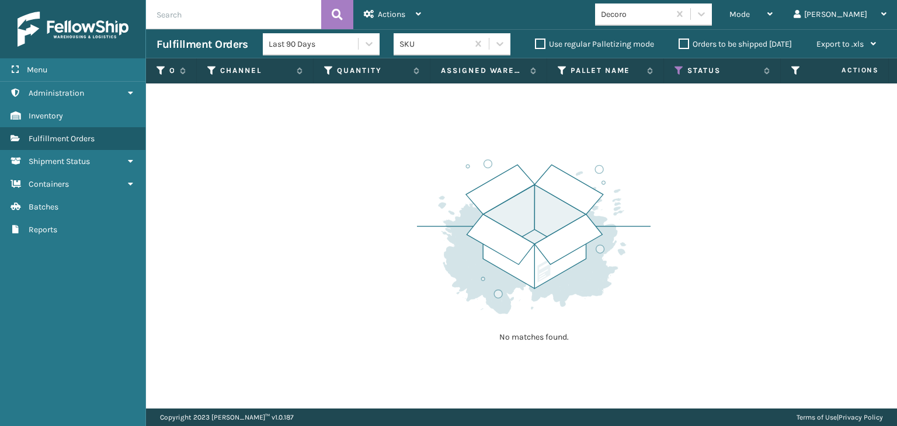
click at [662, 19] on div "Decoro" at bounding box center [636, 14] width 70 height 12
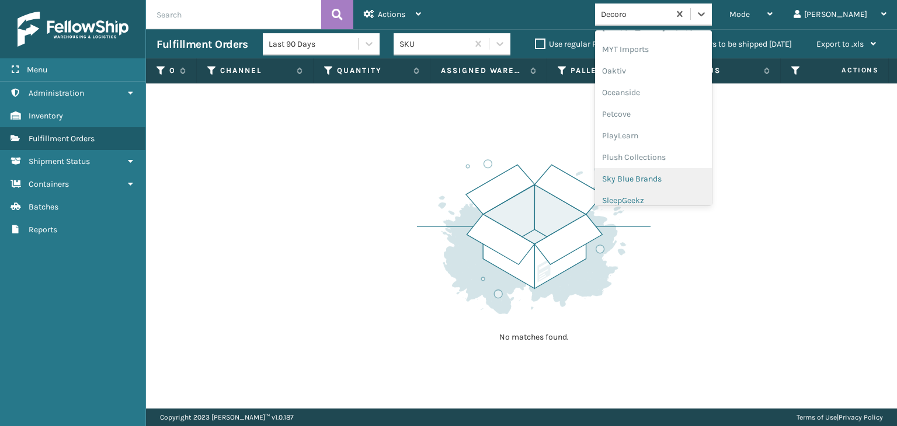
scroll to position [564, 0]
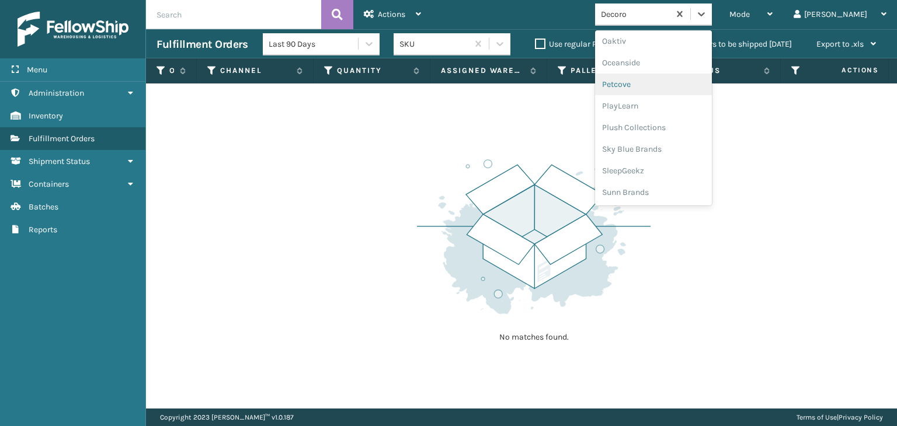
click at [655, 82] on div "Petcove" at bounding box center [653, 85] width 117 height 22
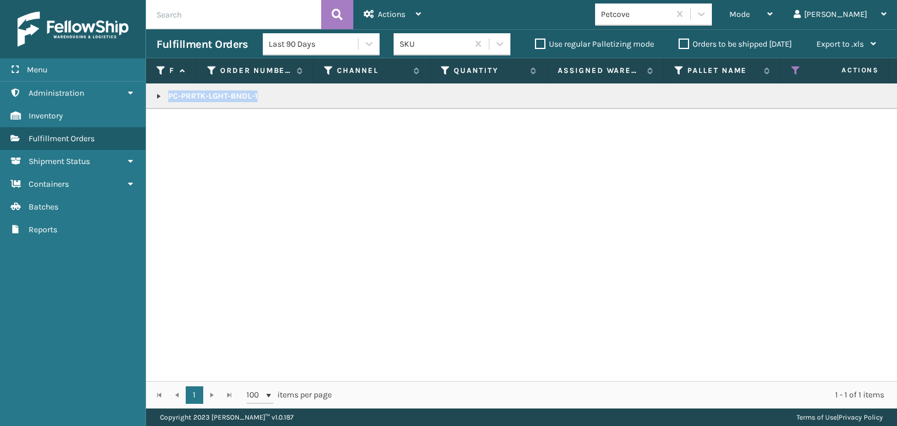
drag, startPoint x: 296, startPoint y: 100, endPoint x: 292, endPoint y: 108, distance: 8.9
click at [292, 108] on td "PC-PRRTK-LGHT-BNDL-1" at bounding box center [900, 97] width 1508 height 26
copy p "PC-PRRTK-LGHT-BNDL-1"
click at [773, 22] on div "Mode" at bounding box center [751, 14] width 43 height 29
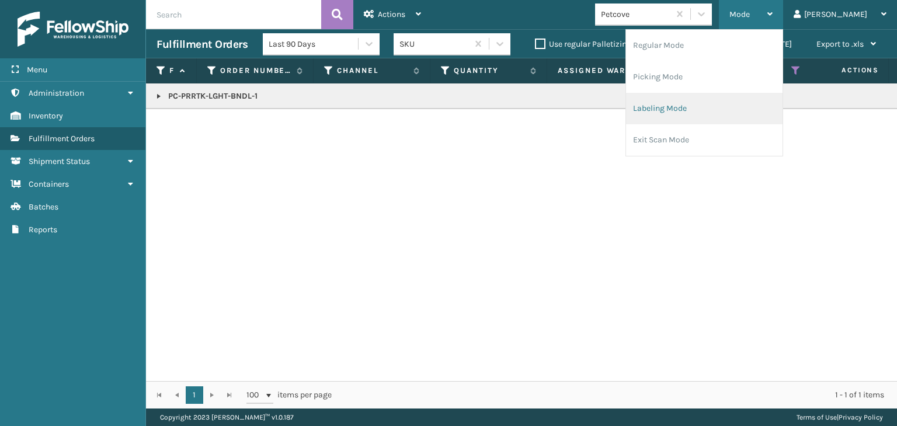
click at [700, 113] on li "Labeling Mode" at bounding box center [704, 109] width 157 height 32
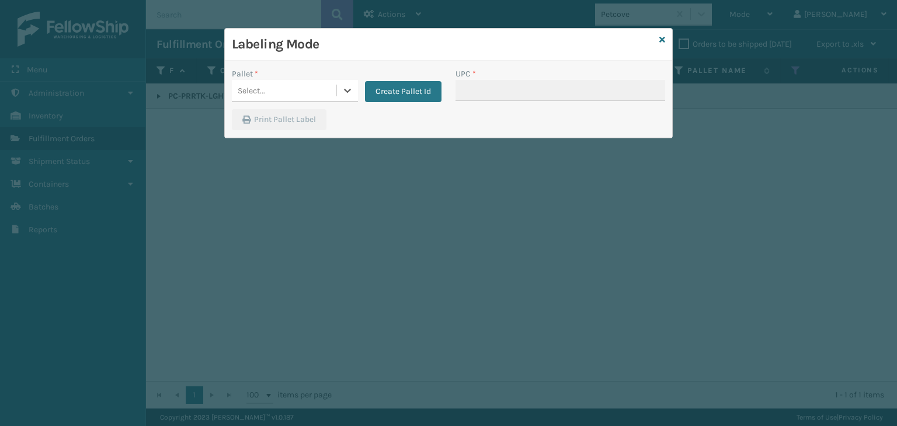
click at [283, 100] on div "Select..." at bounding box center [295, 91] width 126 height 22
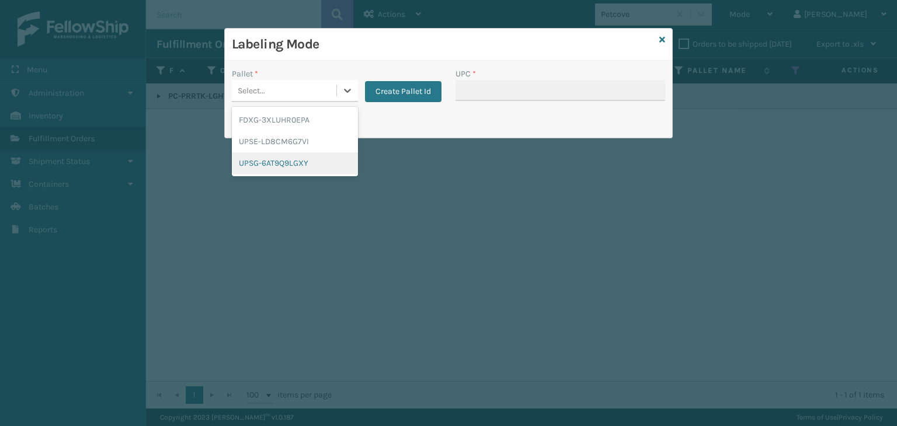
click at [256, 159] on div "UPSG-6AT9Q9LGXY" at bounding box center [295, 163] width 126 height 22
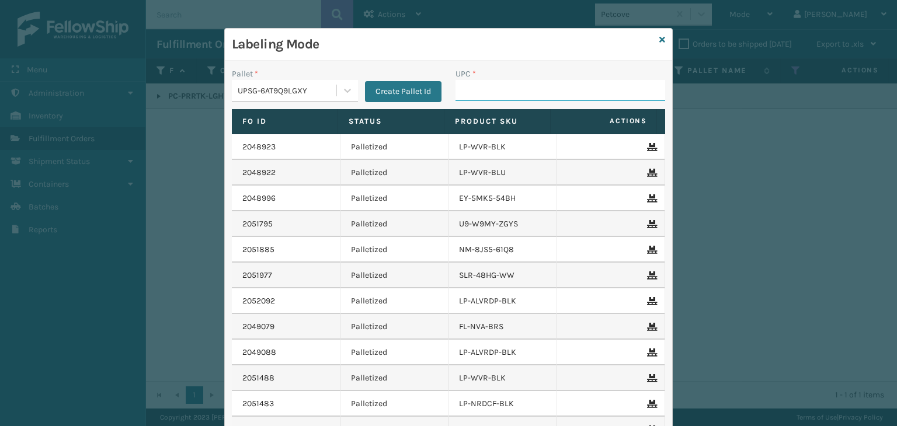
click at [498, 91] on input "UPC *" at bounding box center [561, 90] width 210 height 21
paste input "PC-PRRTK-LGHT-BNDL-1"
type input "PC-PRRTK-LGHT-BNDL-1"
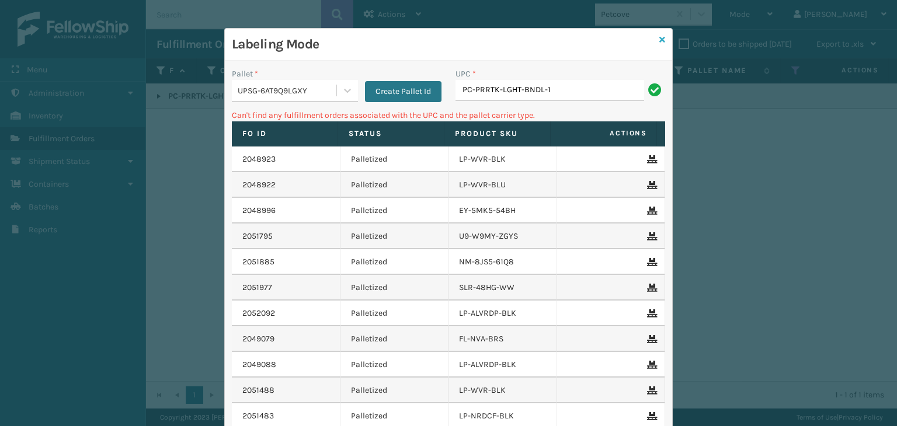
click at [659, 40] on icon at bounding box center [662, 40] width 6 height 8
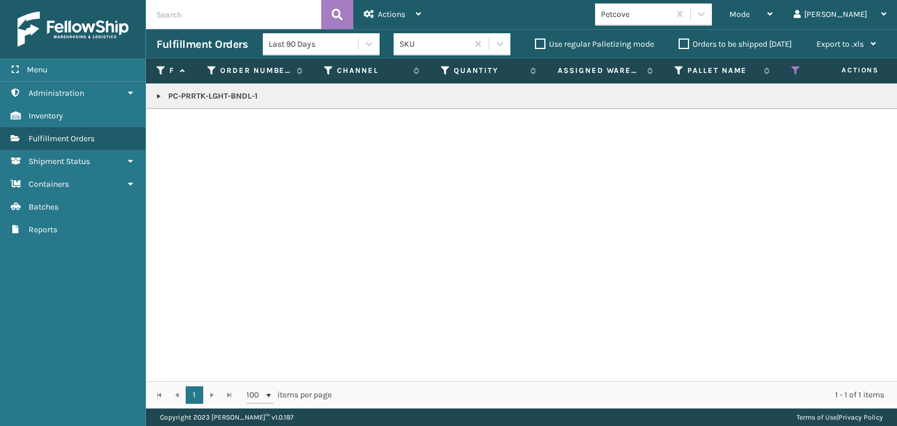
click at [155, 98] on link at bounding box center [158, 96] width 9 height 9
click at [40, 289] on div "Menu Administration Inventory Fulfillment Orders Shipment Status Containers Bat…" at bounding box center [73, 213] width 146 height 426
click at [181, 126] on link "2052216" at bounding box center [190, 128] width 31 height 12
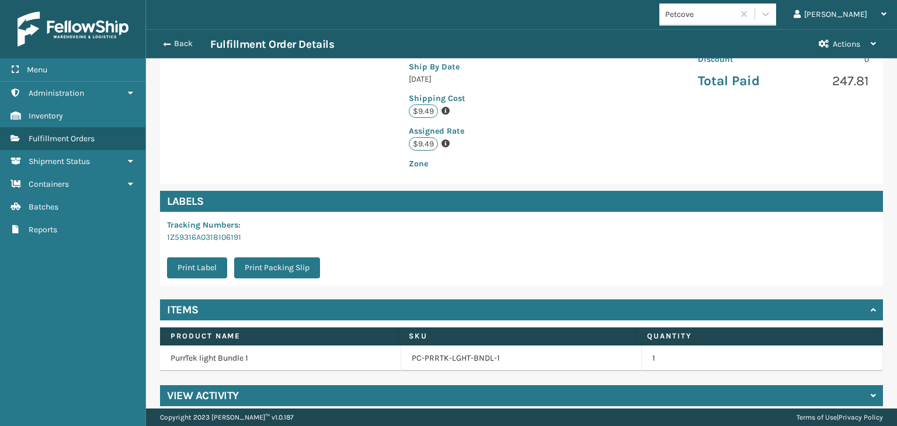
scroll to position [276, 0]
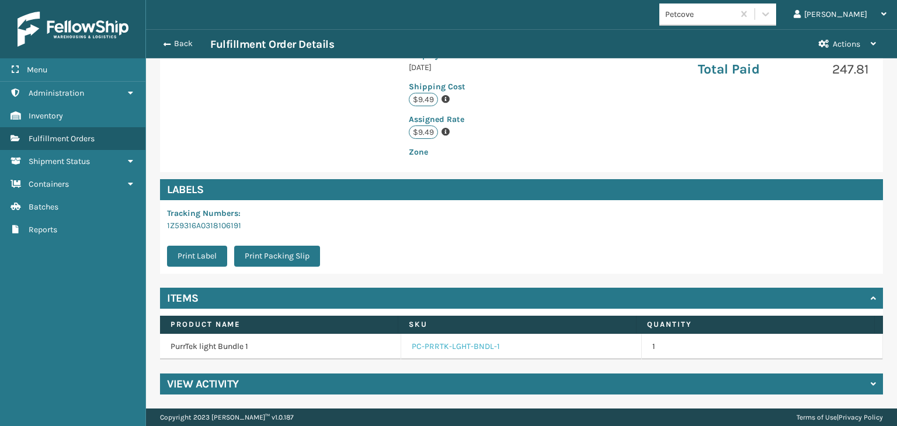
click at [454, 356] on td "PC-PRRTK-LGHT-BNDL-1" at bounding box center [521, 347] width 241 height 26
click at [453, 349] on link "PC-PRRTK-LGHT-BNDL-1" at bounding box center [456, 347] width 88 height 12
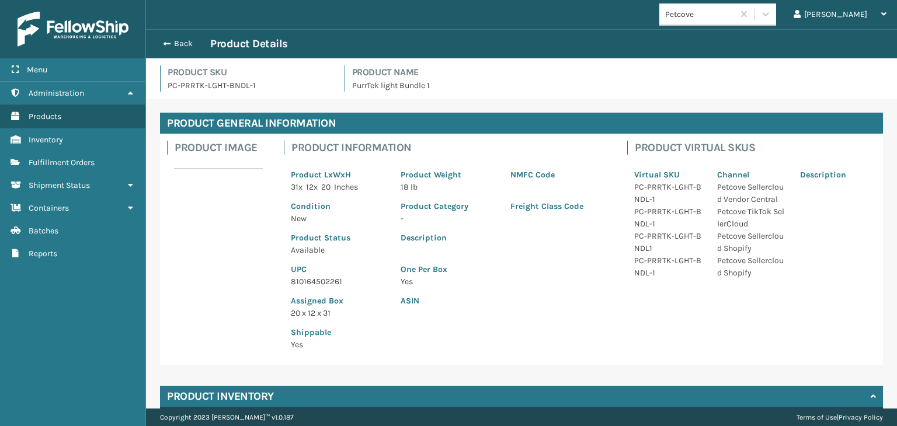
click at [324, 287] on div "Product LxWxH 31 x 12 x 20 Inches Product Weight 18 lb NMFC Code Condition New …" at bounding box center [448, 256] width 329 height 203
click at [324, 286] on p "810164502261" at bounding box center [339, 282] width 96 height 12
click at [325, 279] on p "810164502261" at bounding box center [339, 282] width 96 height 12
click at [172, 36] on div "Back Product Details" at bounding box center [521, 43] width 751 height 29
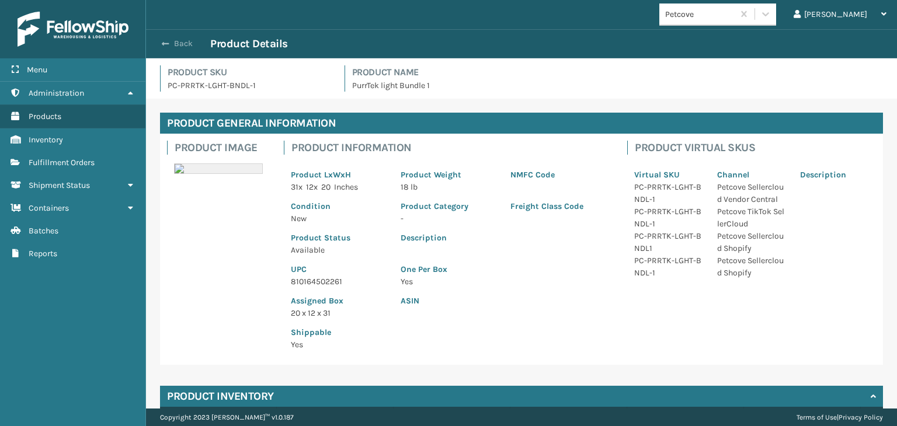
click at [175, 39] on button "Back" at bounding box center [184, 44] width 54 height 11
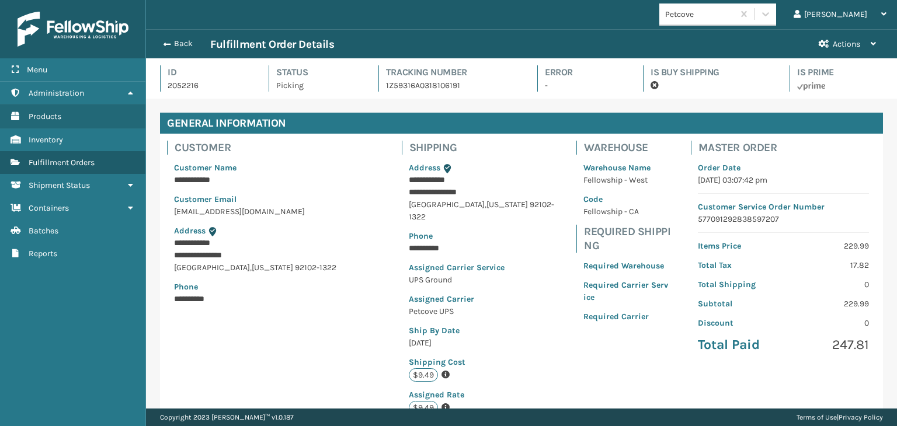
scroll to position [28, 751]
click at [186, 37] on div "Back Fulfillment Order Details" at bounding box center [483, 44] width 652 height 14
drag, startPoint x: 173, startPoint y: 46, endPoint x: 217, endPoint y: 32, distance: 46.0
click at [173, 43] on button "Back" at bounding box center [184, 44] width 54 height 11
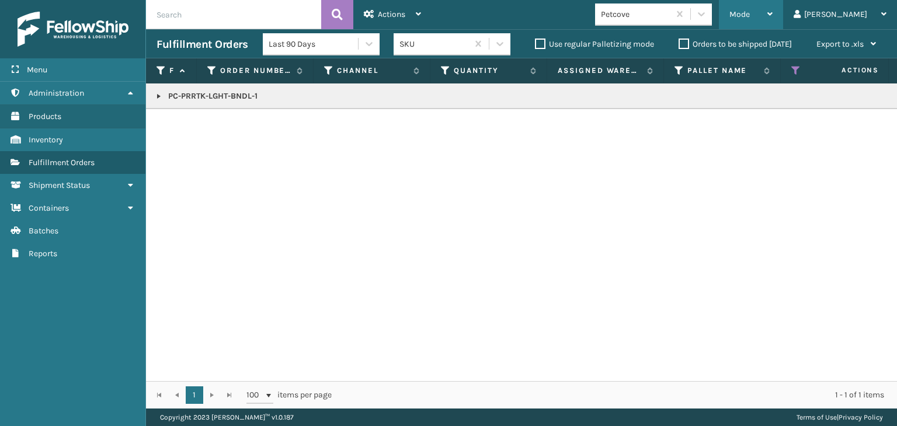
click at [773, 12] on div "Mode" at bounding box center [751, 14] width 43 height 29
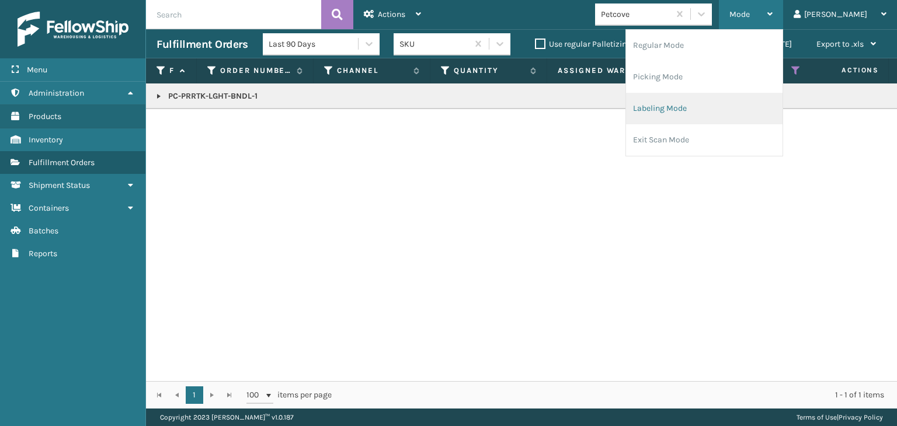
click at [711, 102] on li "Labeling Mode" at bounding box center [704, 109] width 157 height 32
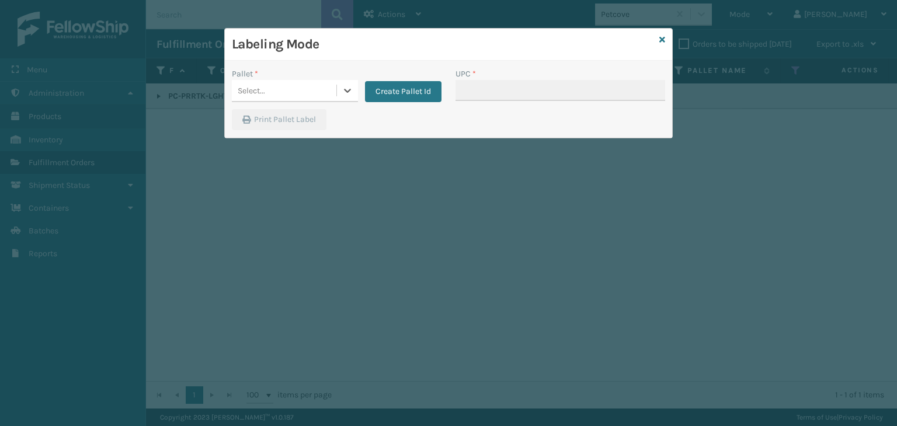
click at [283, 84] on div "Select..." at bounding box center [284, 90] width 105 height 19
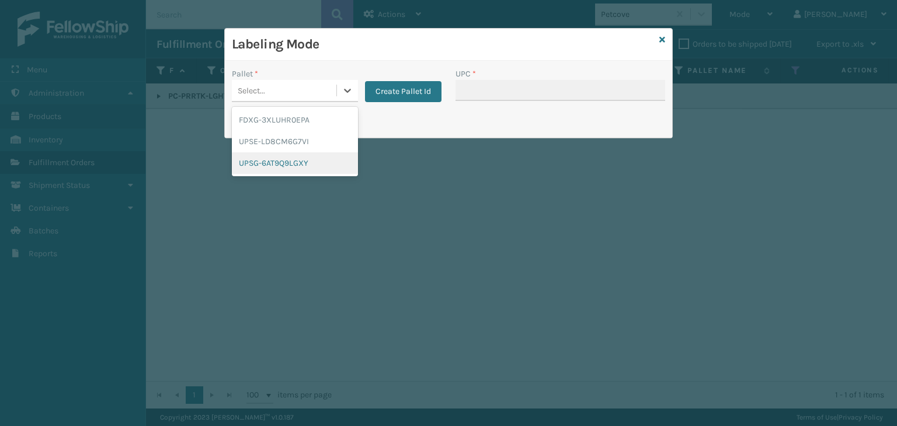
click at [274, 168] on div "UPSG-6AT9Q9LGXY" at bounding box center [295, 163] width 126 height 22
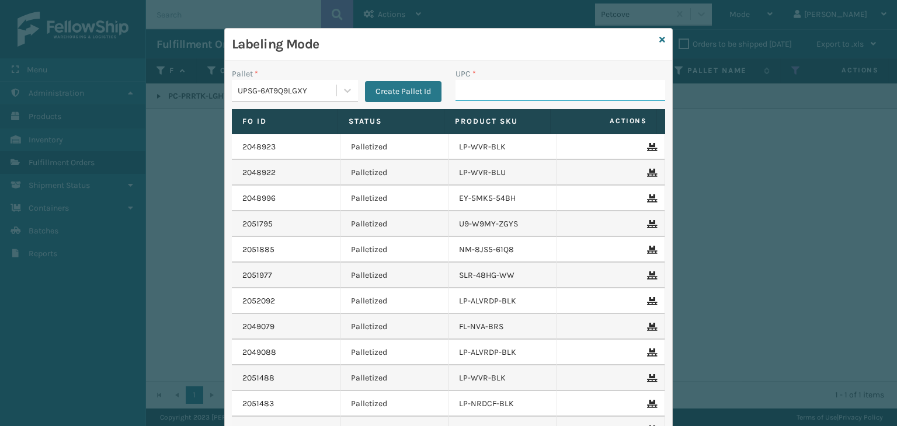
click at [484, 90] on input "UPC *" at bounding box center [561, 90] width 210 height 21
paste input "810164502261"
type input "810164502261"
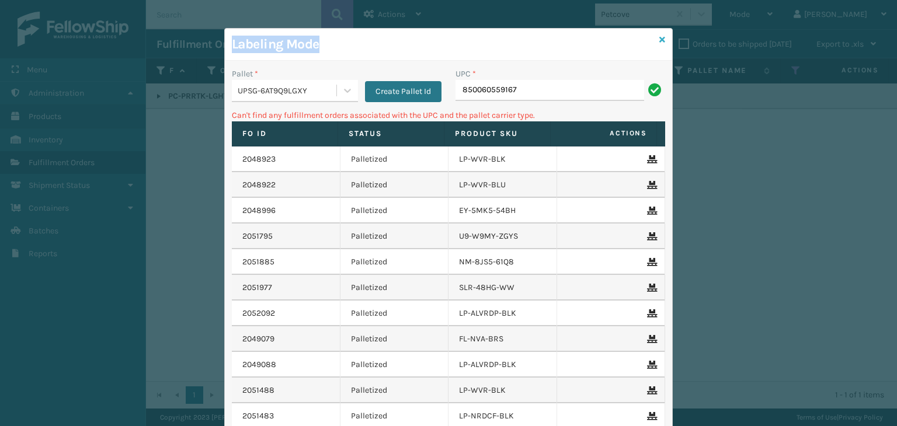
click at [659, 41] on div "Labeling Mode Pallet * UPSG-6AT9Q9LGXY Create Pallet Id UPC * 850060559167 Can'…" at bounding box center [448, 272] width 449 height 488
click at [659, 41] on icon at bounding box center [662, 40] width 6 height 8
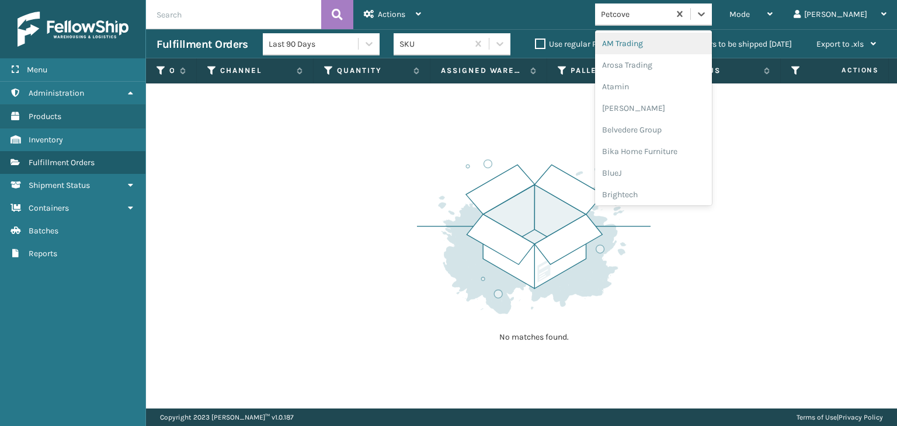
click at [655, 24] on div "Petcove" at bounding box center [653, 15] width 117 height 22
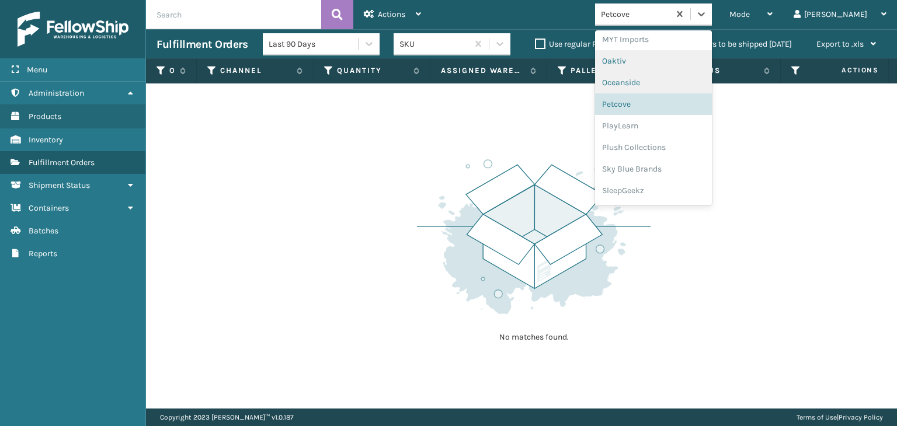
click at [659, 60] on div "Oaktiv" at bounding box center [653, 61] width 117 height 22
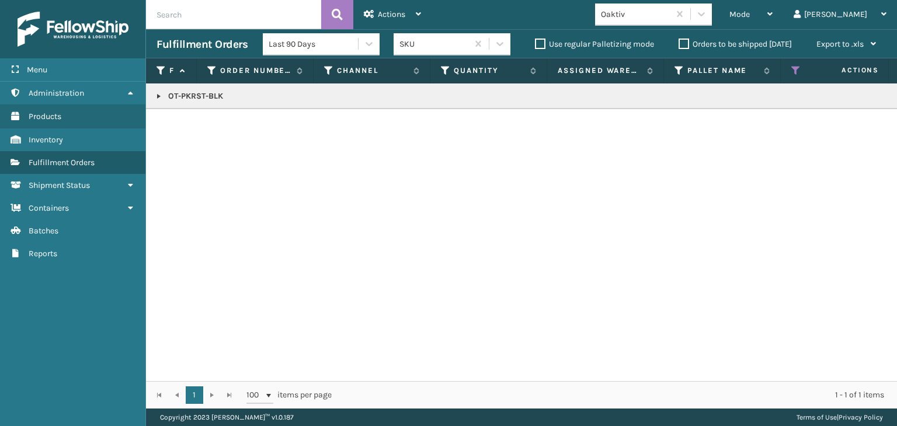
click at [157, 96] on link at bounding box center [158, 96] width 9 height 9
click at [189, 133] on link "2052212" at bounding box center [190, 128] width 31 height 12
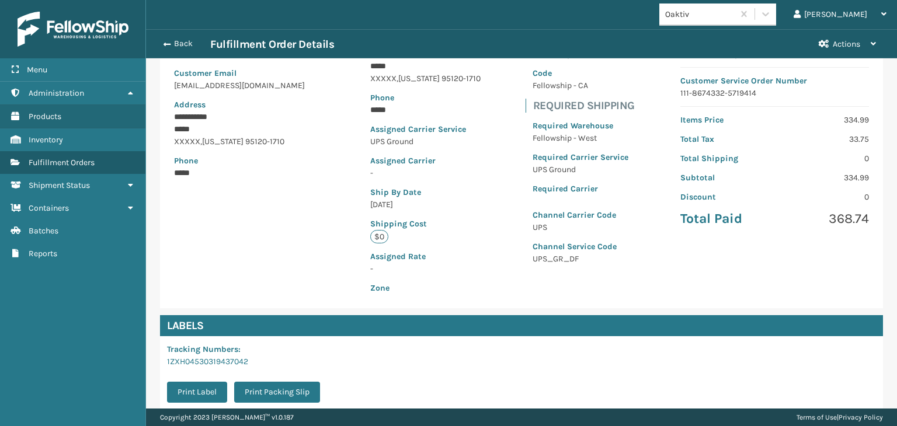
scroll to position [262, 0]
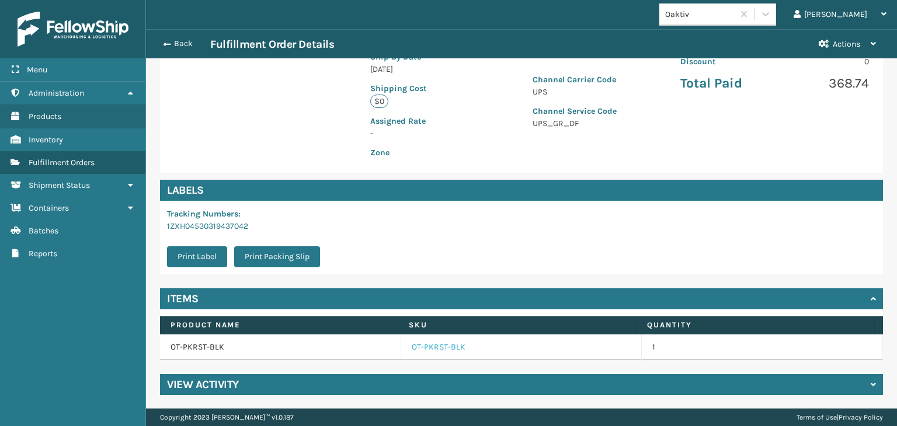
click at [444, 345] on link "OT-PKRST-BLK" at bounding box center [439, 348] width 54 height 12
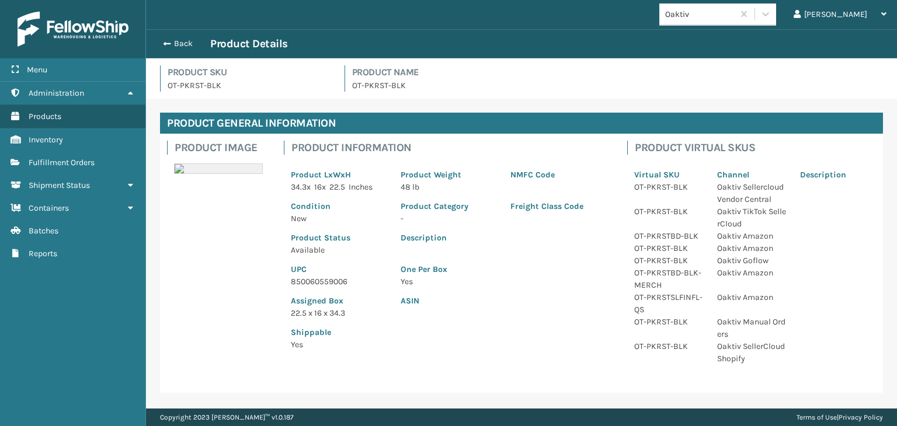
click at [322, 286] on p "850060559006" at bounding box center [339, 282] width 96 height 12
click at [322, 282] on p "850060559006" at bounding box center [339, 282] width 96 height 12
copy p "850060559006"
click at [178, 32] on div "Back Product Details" at bounding box center [521, 43] width 751 height 29
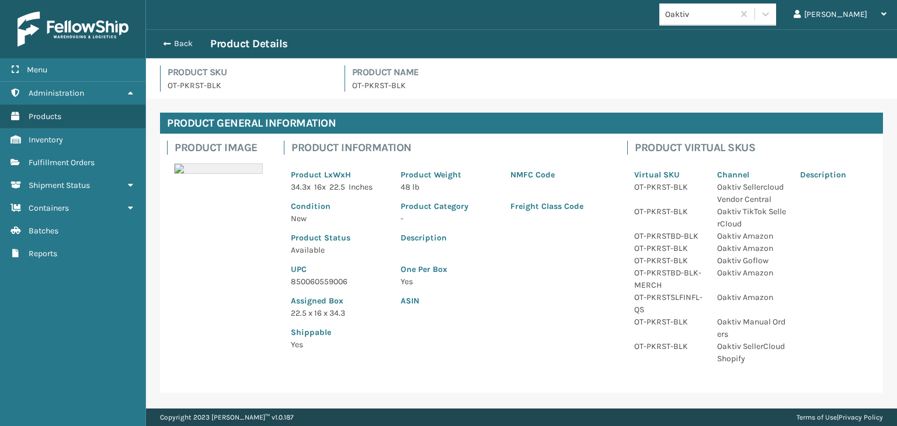
click at [162, 50] on div "Back Product Details" at bounding box center [522, 44] width 730 height 14
click at [170, 43] on button "Back" at bounding box center [184, 44] width 54 height 11
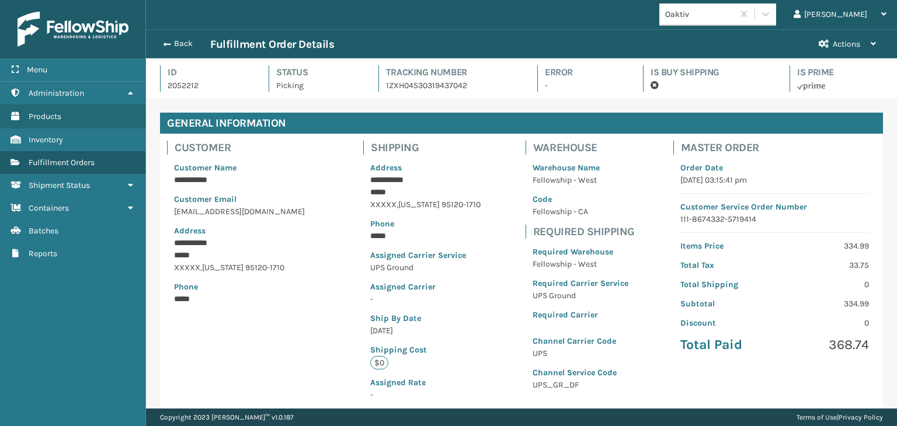
scroll to position [28, 751]
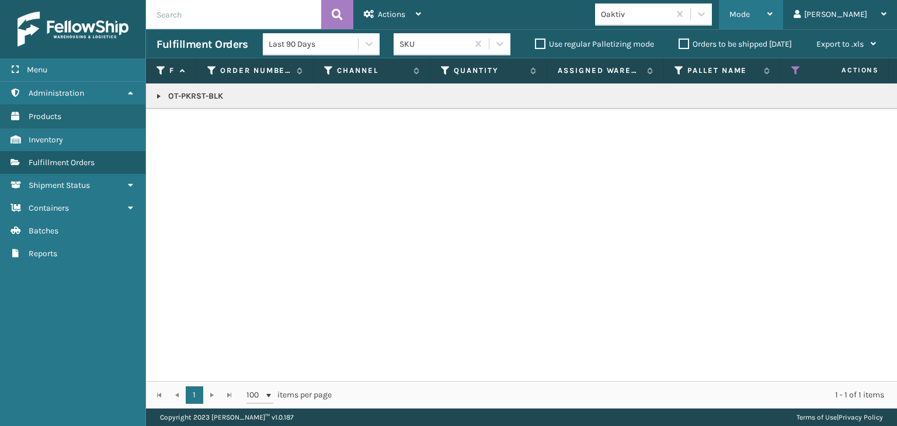
click at [773, 23] on div "Mode" at bounding box center [751, 14] width 43 height 29
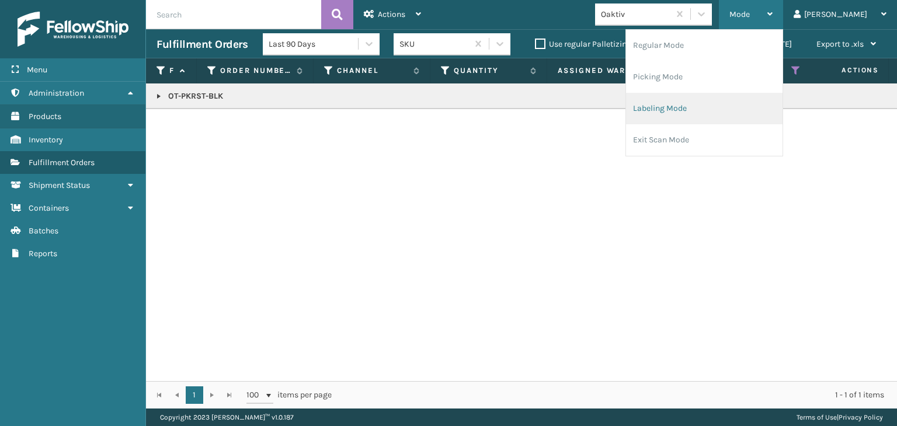
click at [705, 116] on li "Labeling Mode" at bounding box center [704, 109] width 157 height 32
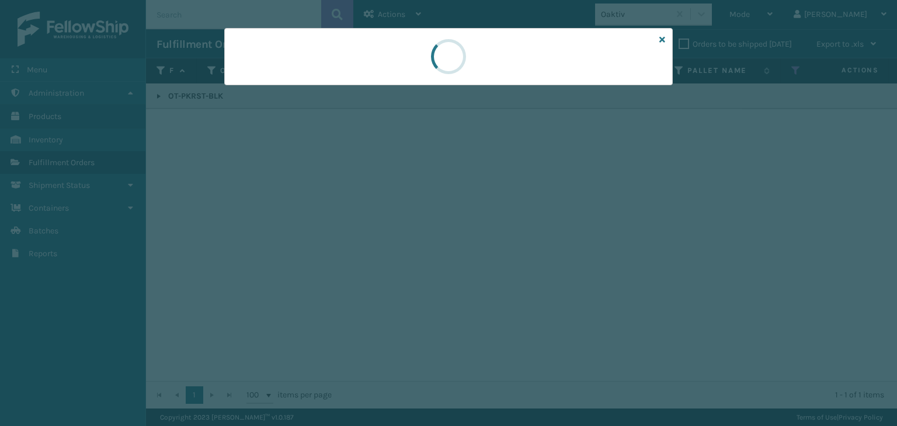
click at [287, 84] on div at bounding box center [448, 56] width 449 height 57
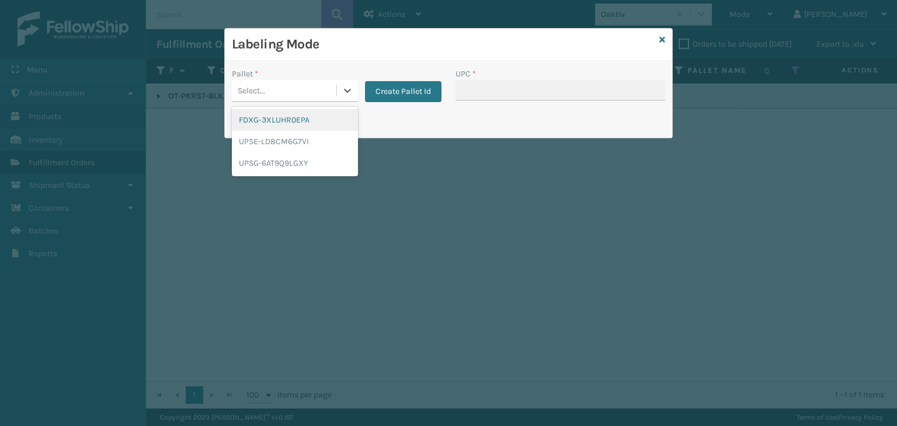
drag, startPoint x: 272, startPoint y: 98, endPoint x: 272, endPoint y: 116, distance: 18.1
click at [271, 98] on div "Select..." at bounding box center [284, 90] width 105 height 19
drag, startPoint x: 266, startPoint y: 166, endPoint x: 562, endPoint y: 75, distance: 309.3
click at [266, 164] on div "UPSG-6AT9Q9LGXY" at bounding box center [295, 163] width 126 height 22
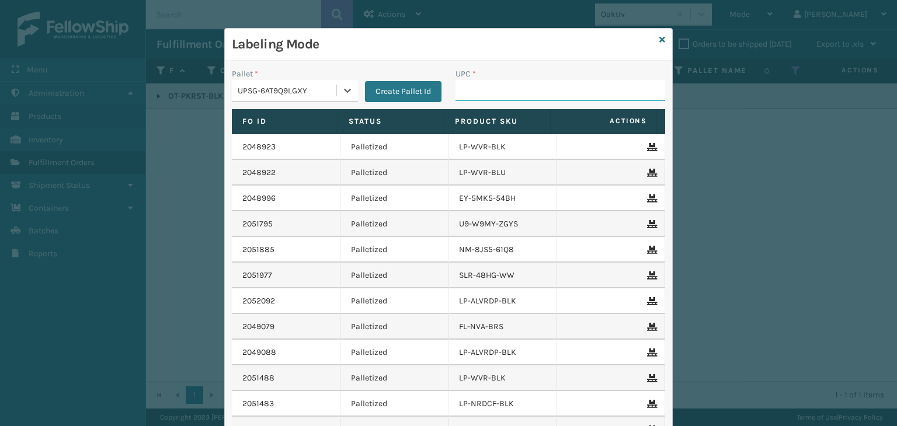
click at [544, 92] on input "UPC *" at bounding box center [561, 90] width 210 height 21
paste input "850060559006"
type input "850060559006"
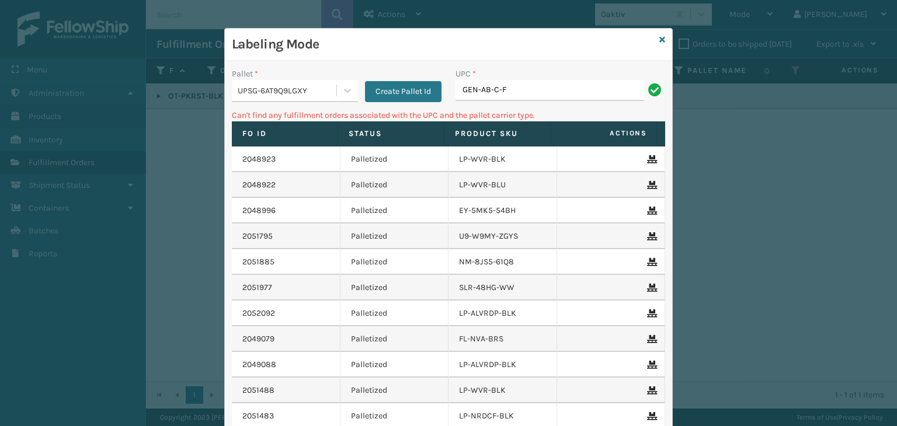
click at [238, 92] on div "UPSG-6AT9Q9LGXY" at bounding box center [288, 91] width 100 height 12
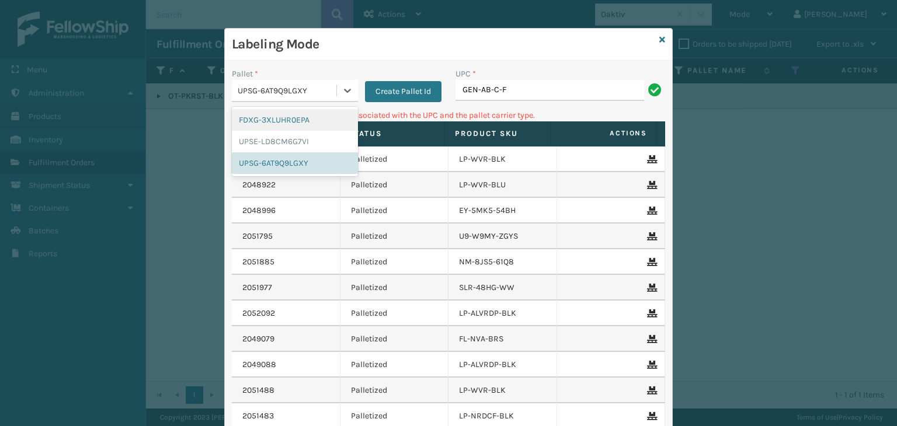
click at [276, 121] on div "FDXG-3XLUHR0EPA" at bounding box center [295, 120] width 126 height 22
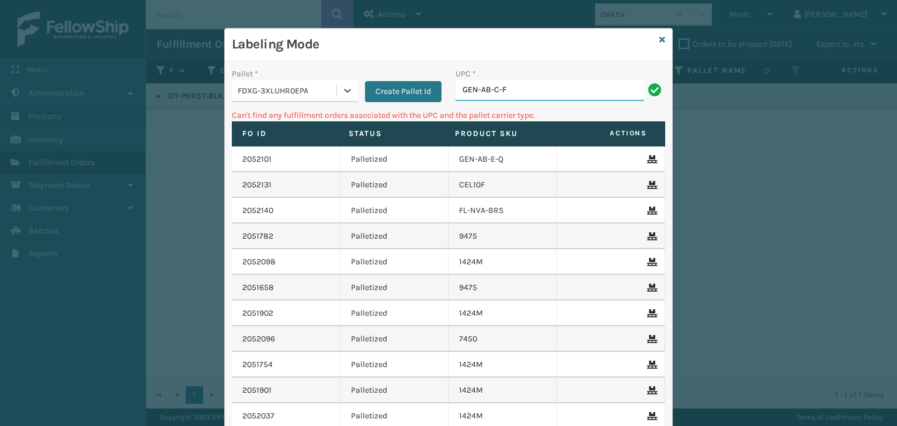
click at [605, 88] on input "GEN-AB-C-F" at bounding box center [550, 90] width 189 height 21
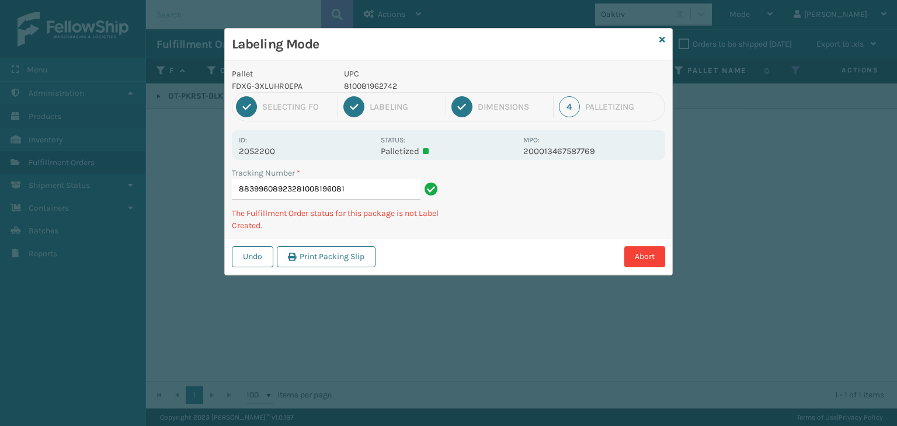
type input "883996089232810081960816"
